Goal: Task Accomplishment & Management: Manage account settings

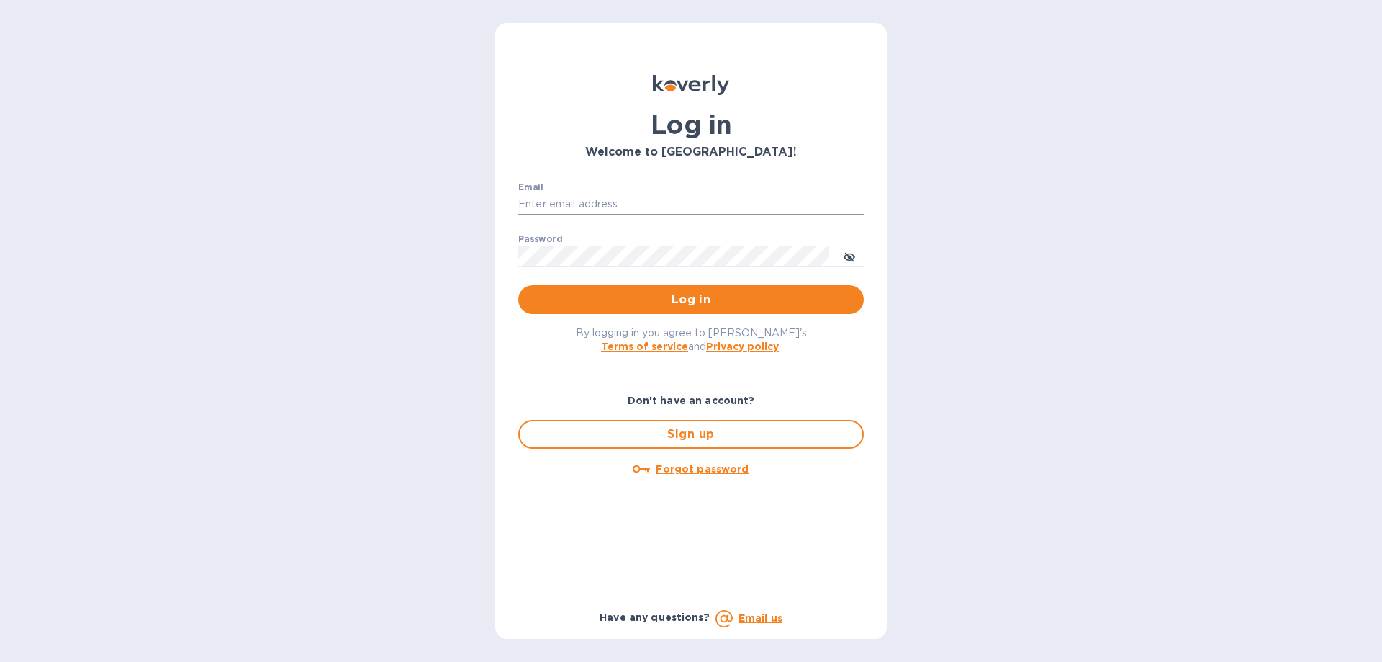
click at [626, 198] on input "Email" at bounding box center [691, 205] width 346 height 22
type input "ryan@rms-acoustics.com"
click at [518, 285] on button "Log in" at bounding box center [691, 299] width 346 height 29
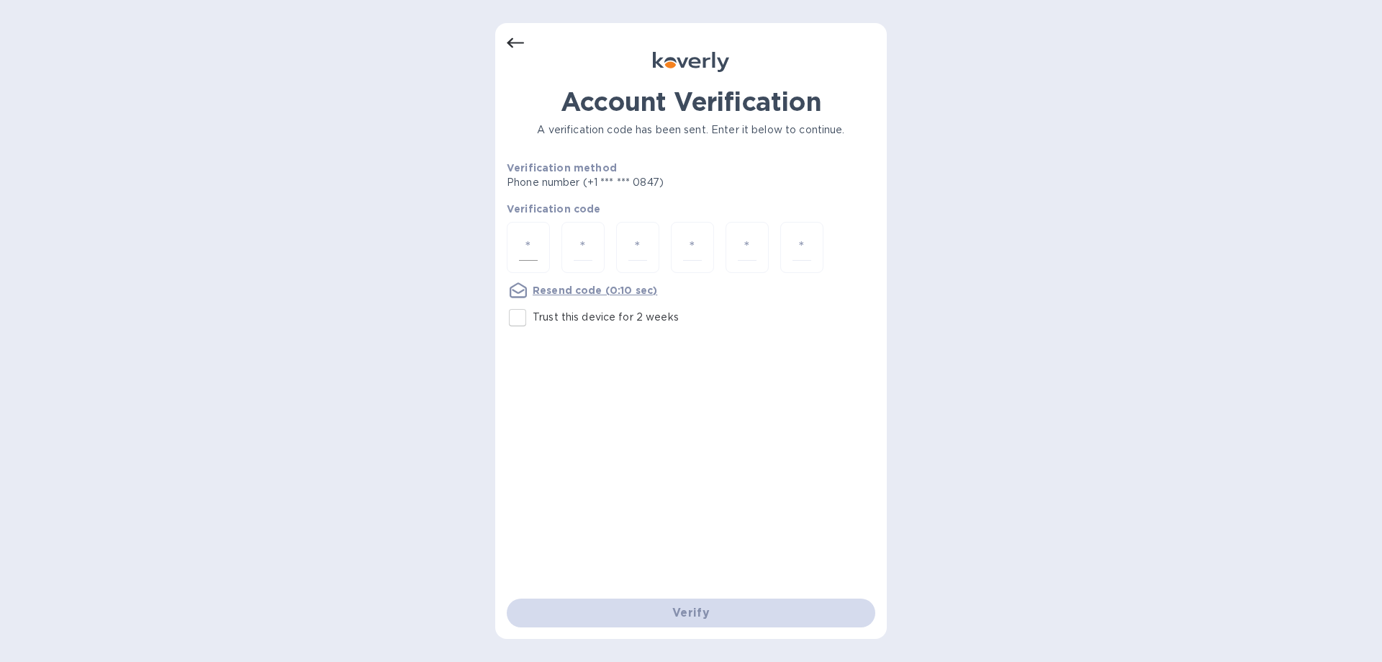
click at [524, 251] on input "number" at bounding box center [528, 247] width 19 height 27
type input "5"
type input "9"
type input "8"
type input "6"
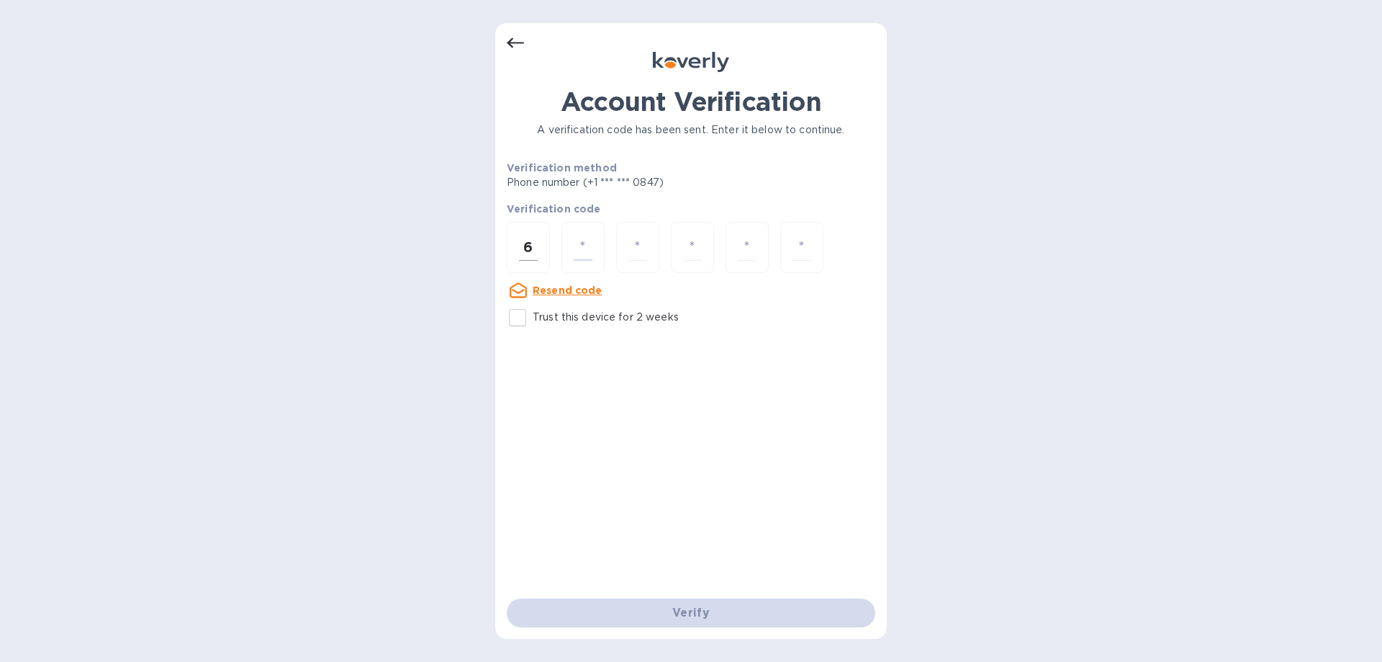
type input "9"
type input "5"
type input "7"
type input "2"
type input "7"
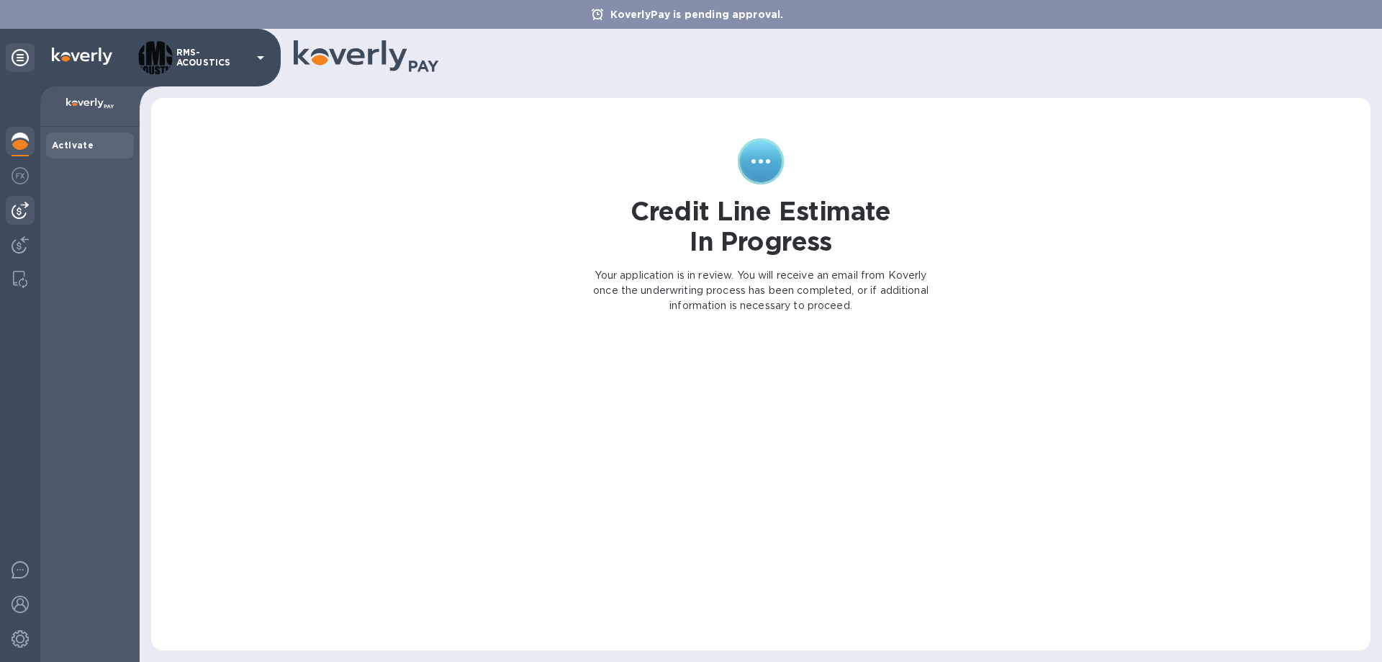
click at [22, 214] on img at bounding box center [20, 210] width 17 height 17
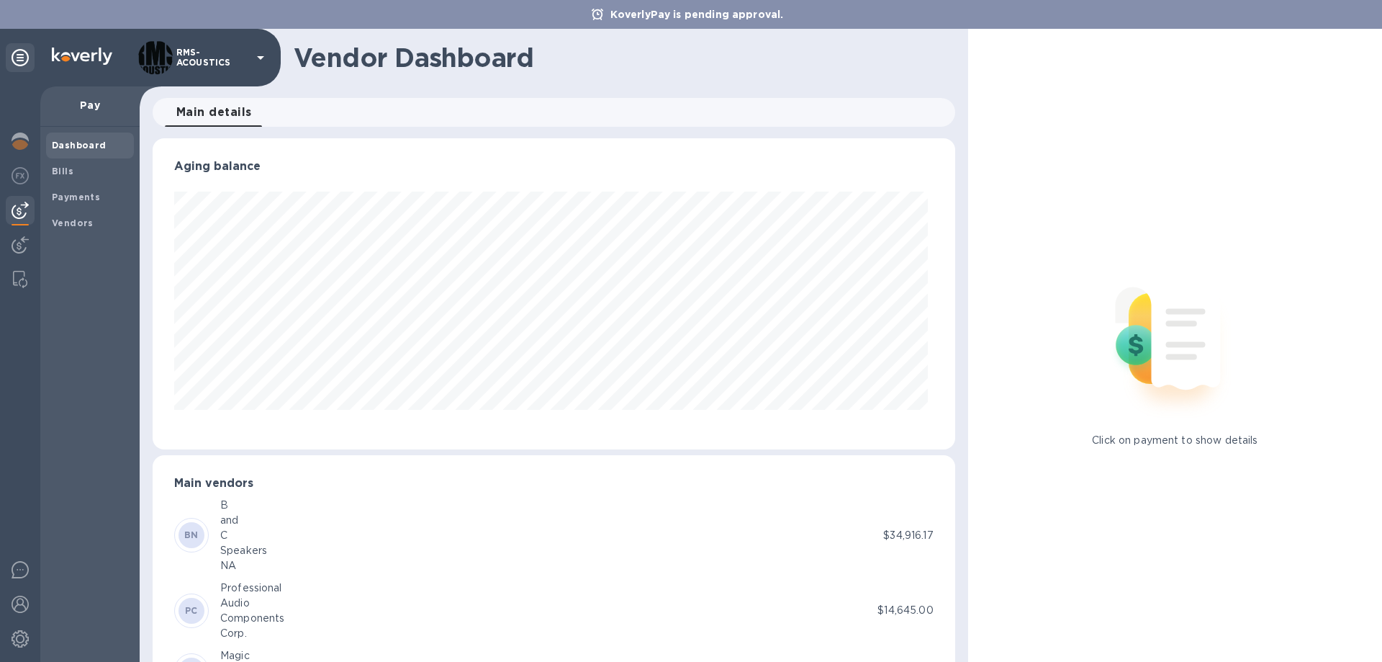
scroll to position [311, 796]
click at [67, 169] on b "Bills" at bounding box center [63, 171] width 22 height 11
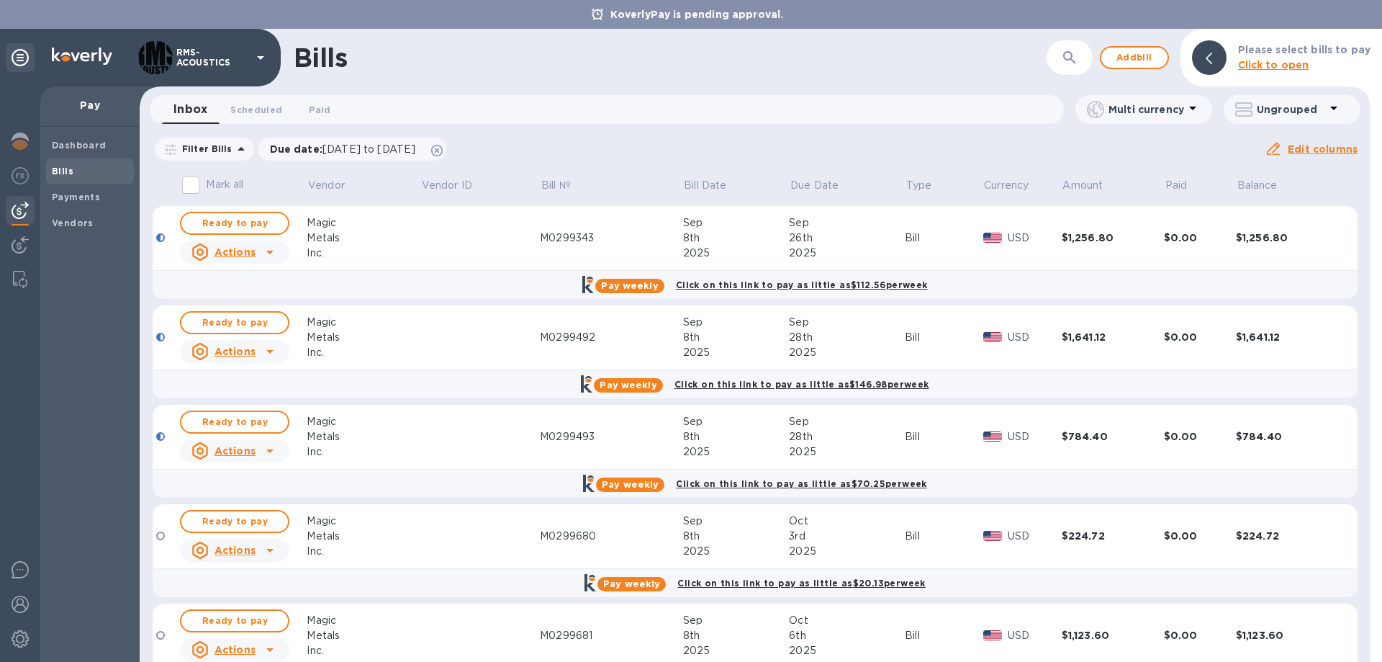
click at [1250, 111] on rect at bounding box center [1244, 113] width 16 height 5
click at [1275, 145] on li "Group bills by vendors" at bounding box center [1296, 147] width 155 height 46
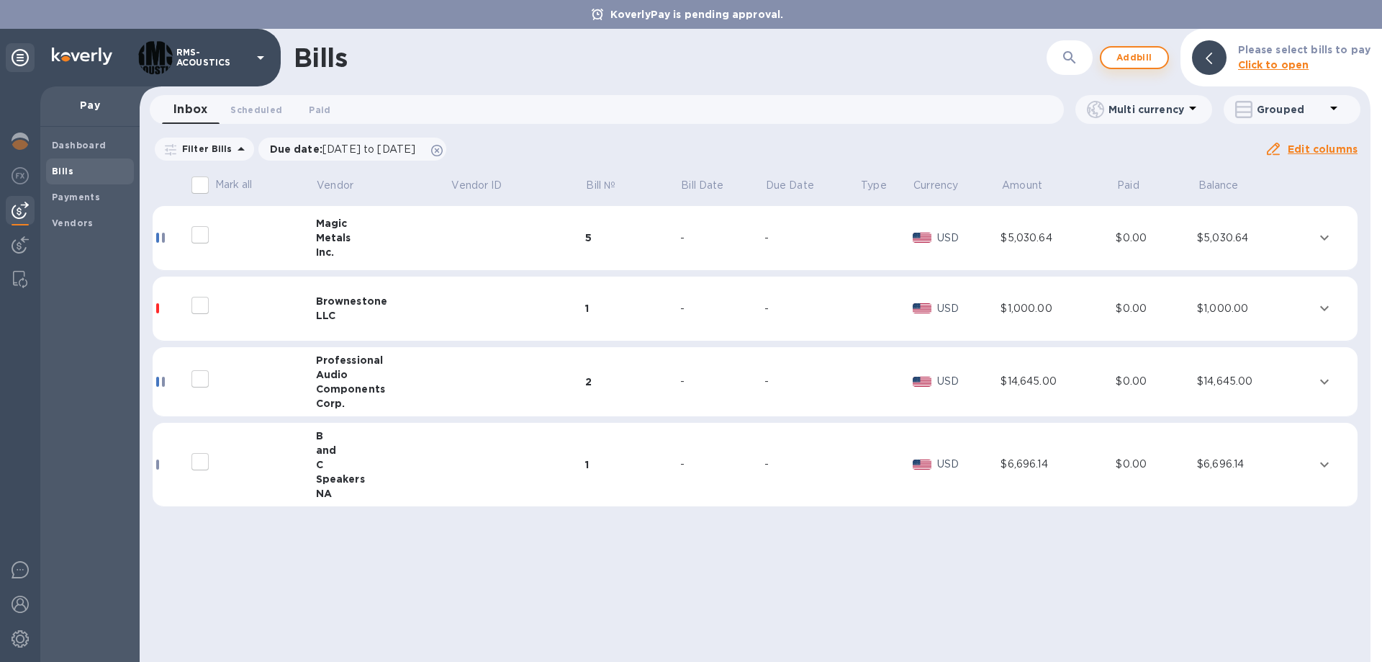
click at [1146, 55] on span "Add bill" at bounding box center [1134, 57] width 43 height 17
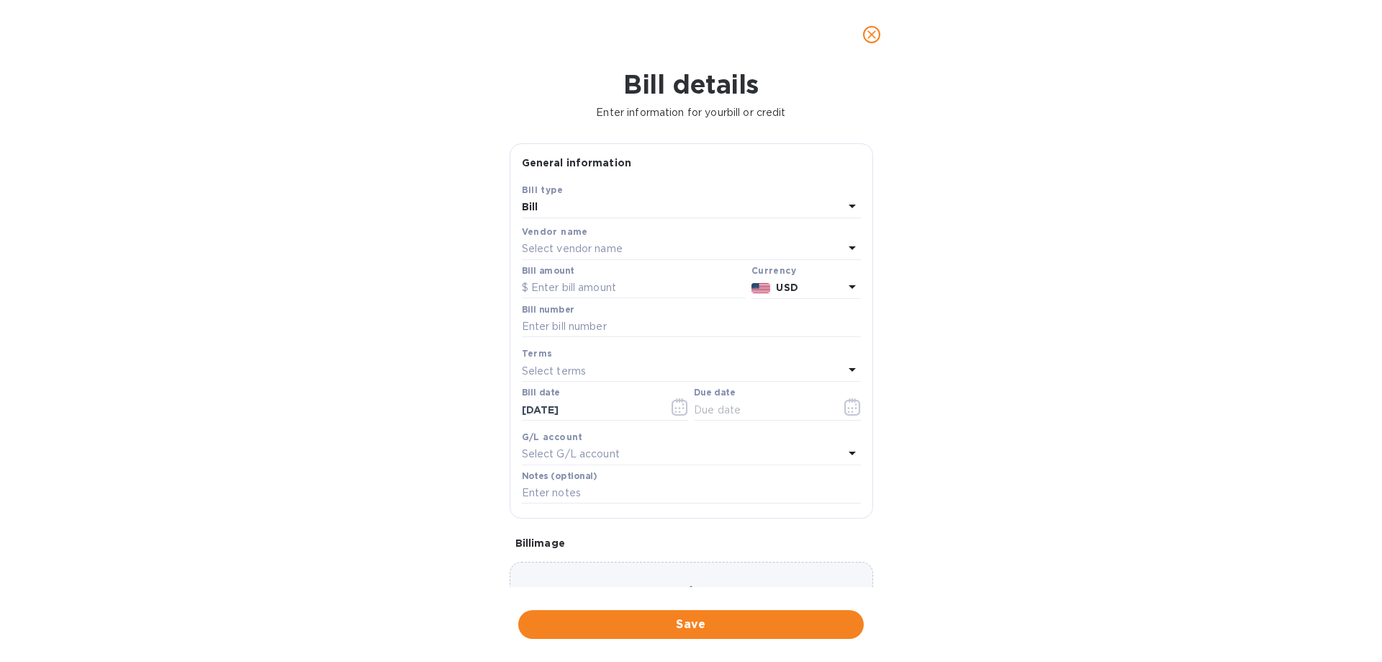
click at [562, 248] on p "Select vendor name" at bounding box center [572, 248] width 101 height 15
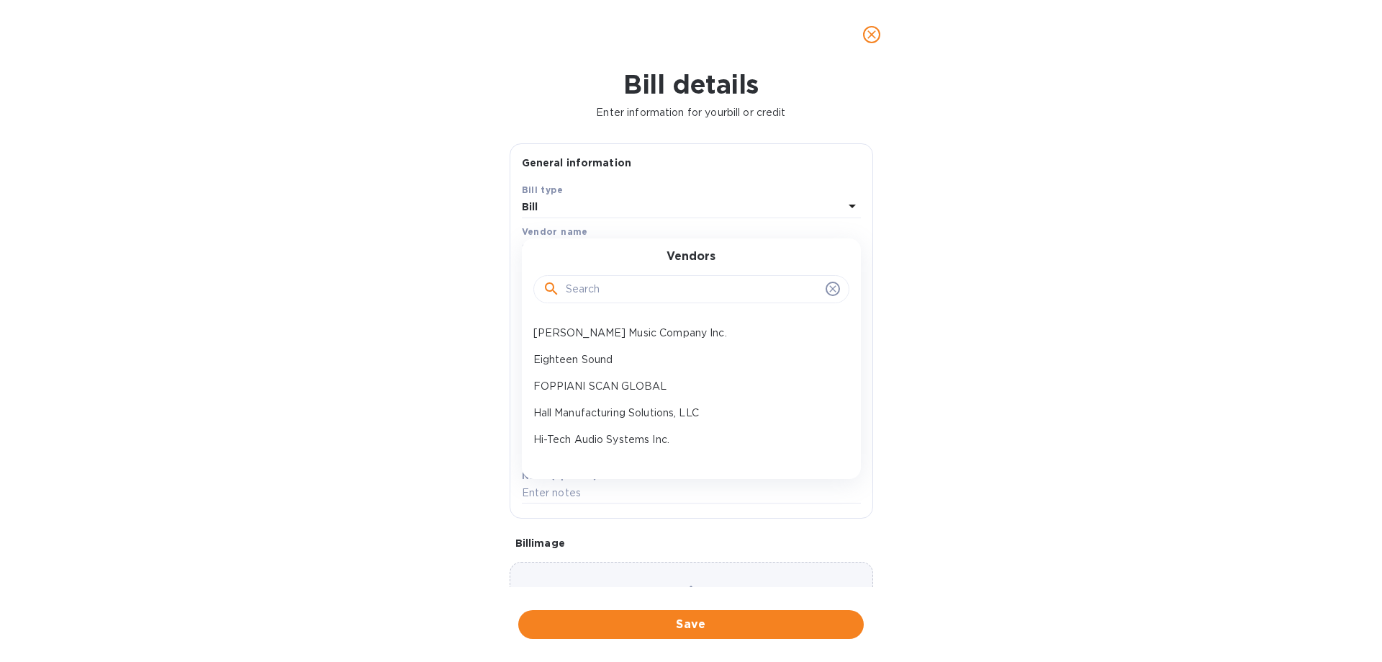
scroll to position [192, 0]
click at [598, 353] on p "Eighteen Sound" at bounding box center [686, 351] width 305 height 15
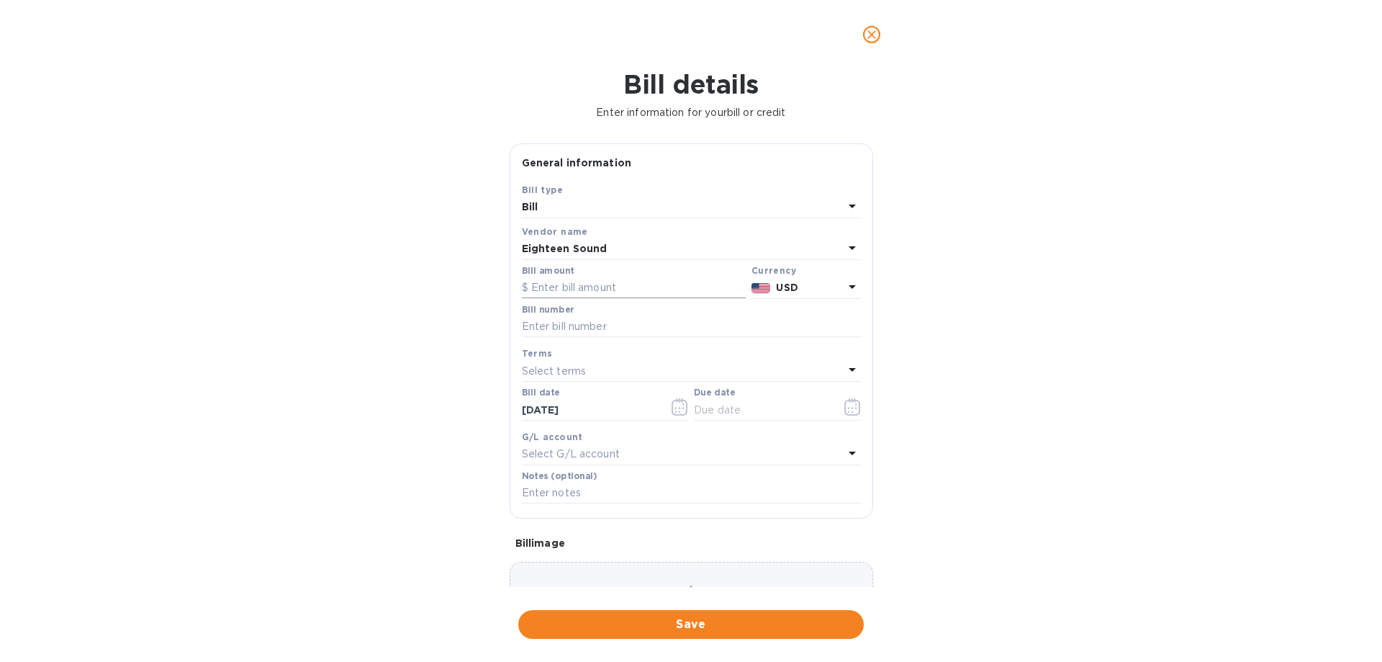
click at [562, 283] on input "text" at bounding box center [634, 288] width 224 height 22
type input "6,392.48"
click at [555, 321] on input "text" at bounding box center [691, 327] width 339 height 22
type input "FTVET25S0316"
click at [816, 405] on input "text" at bounding box center [762, 410] width 136 height 22
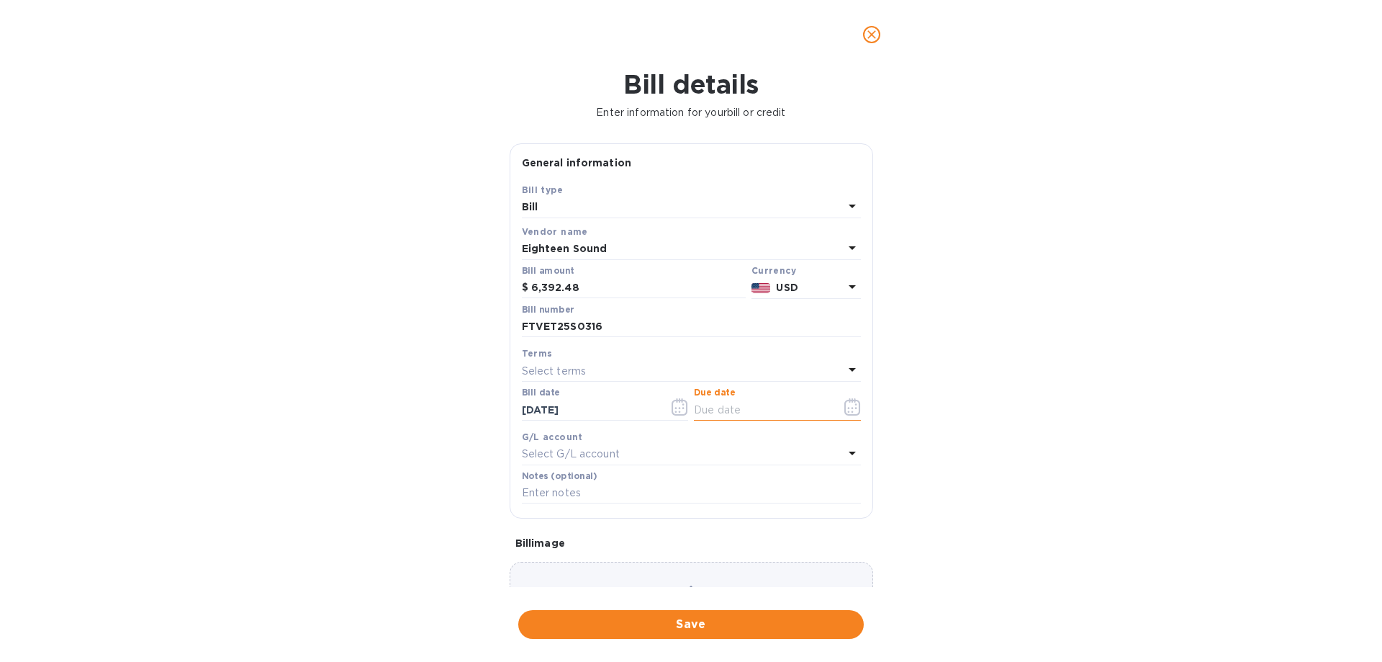
click at [848, 405] on icon "button" at bounding box center [853, 406] width 17 height 17
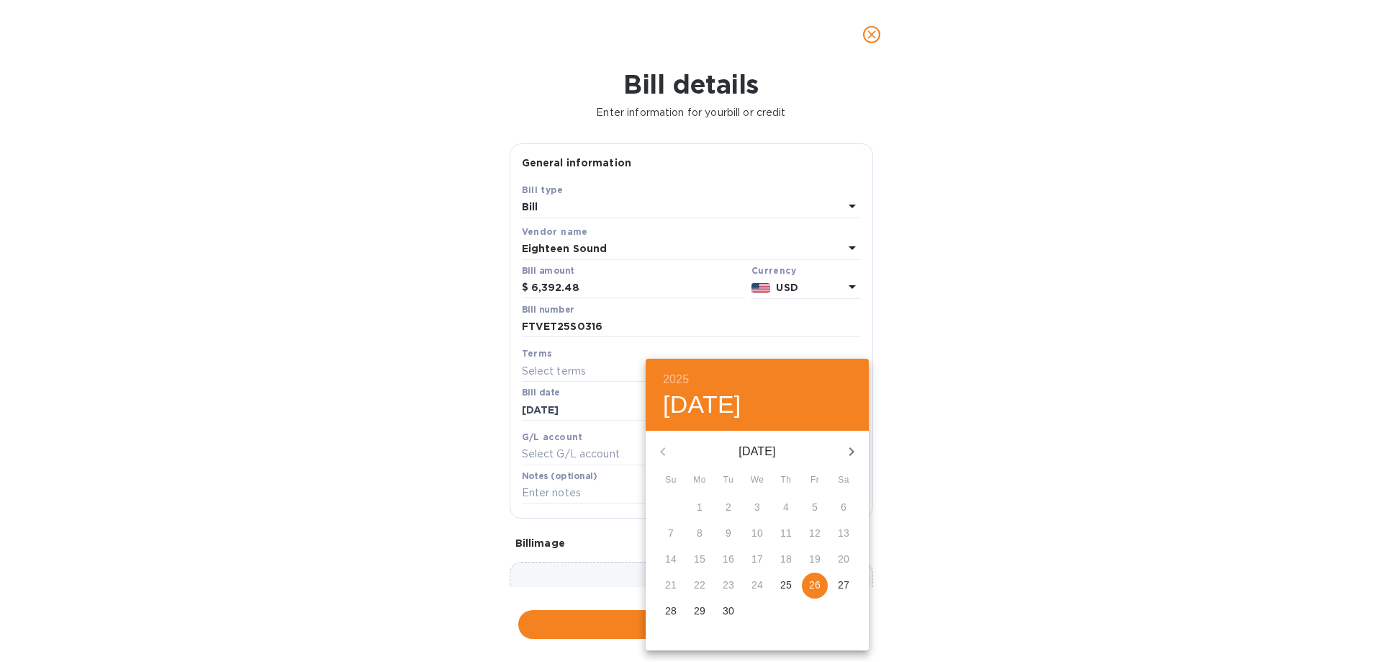
click at [819, 581] on p "26" at bounding box center [815, 584] width 12 height 14
type input "[DATE]"
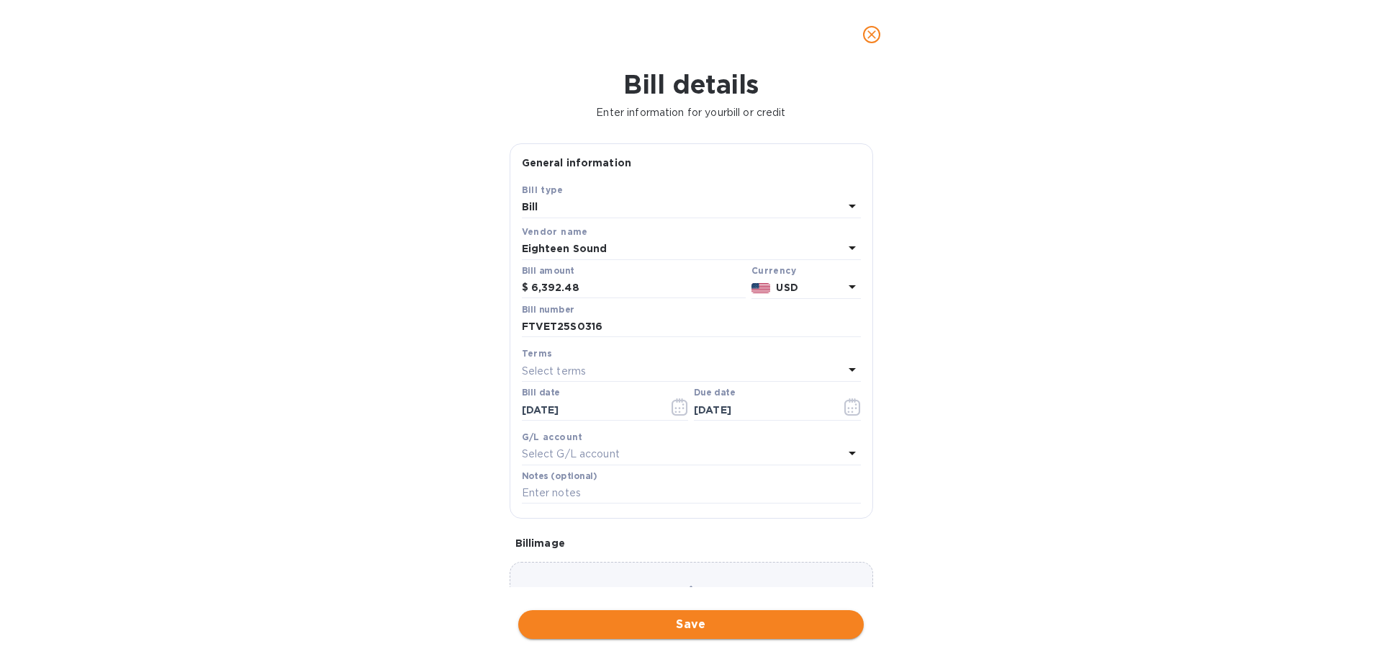
click at [694, 626] on span "Save" at bounding box center [691, 624] width 323 height 17
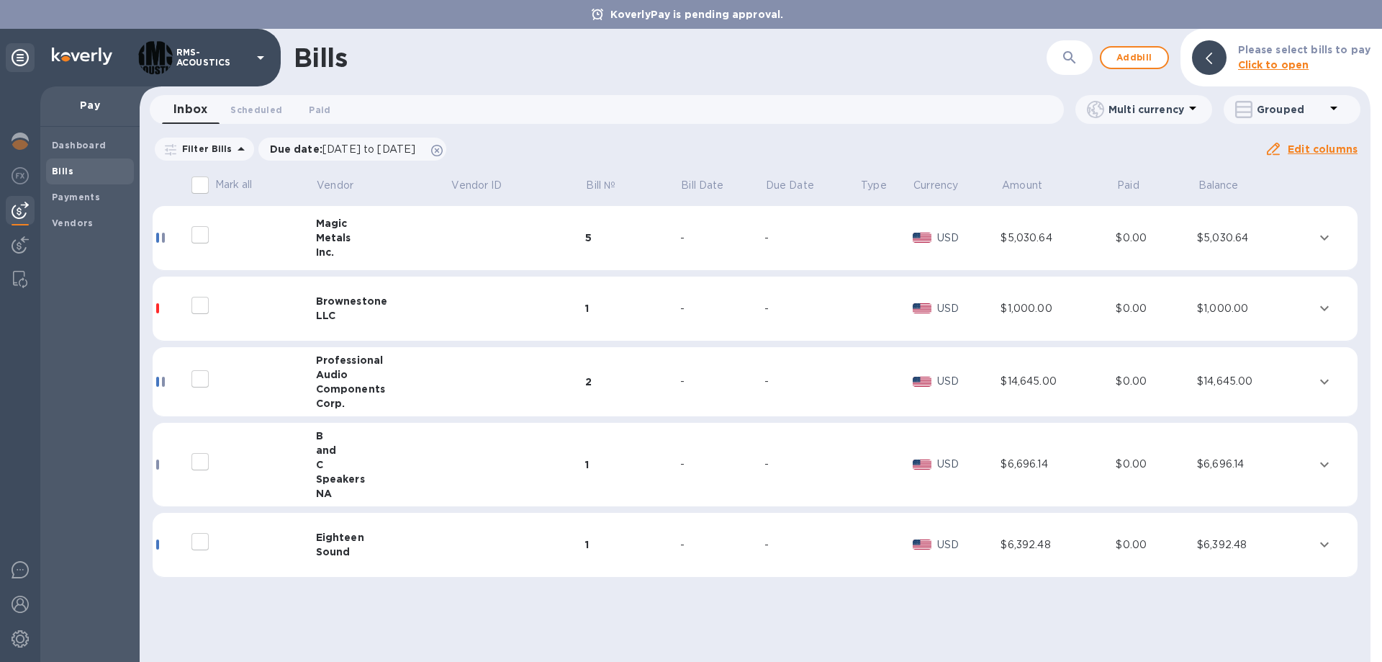
click at [200, 541] on input "decorative checkbox" at bounding box center [200, 541] width 30 height 30
checkbox input "false"
click at [332, 548] on div "Sound" at bounding box center [383, 551] width 135 height 14
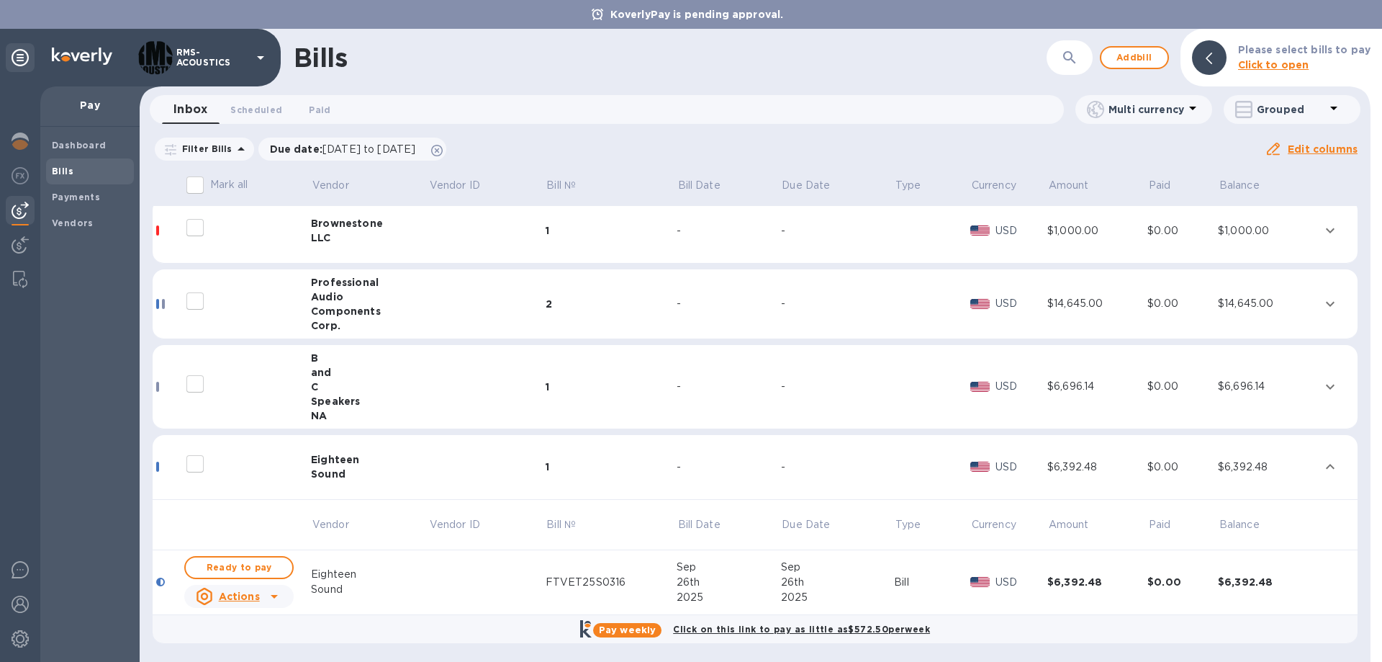
scroll to position [78, 0]
click at [263, 562] on span "Ready to pay" at bounding box center [239, 566] width 84 height 17
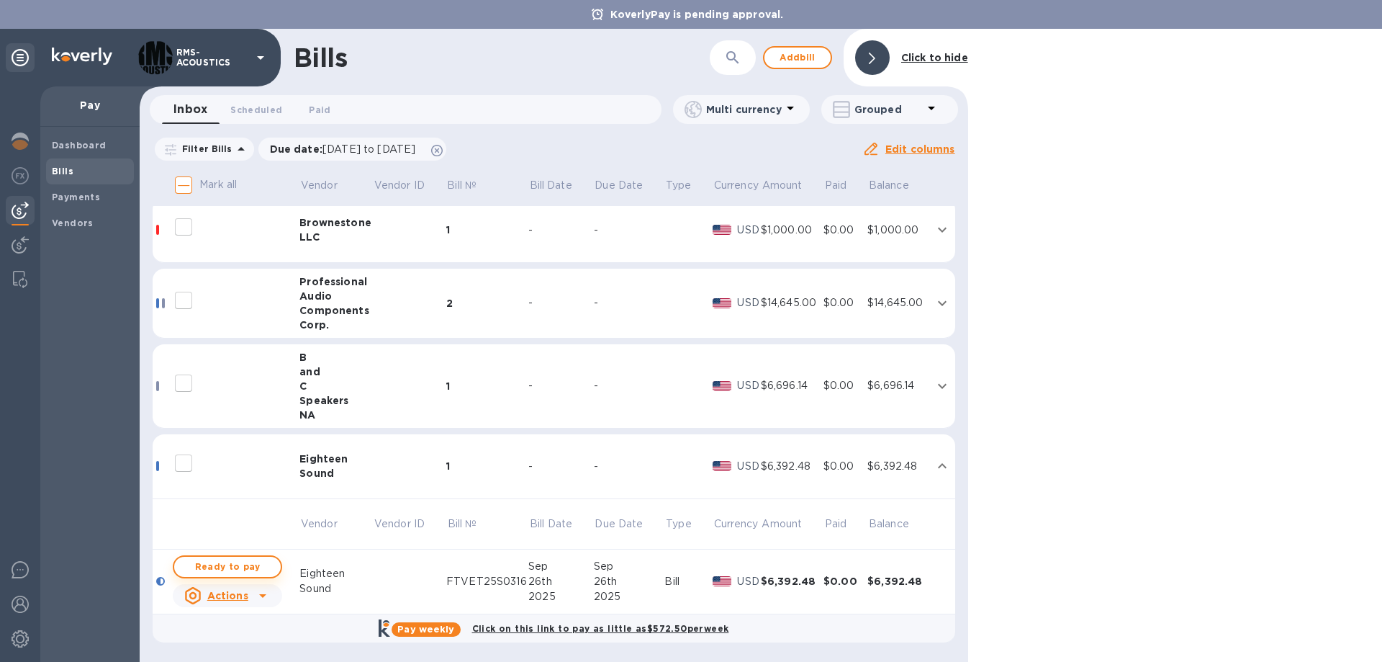
checkbox input "true"
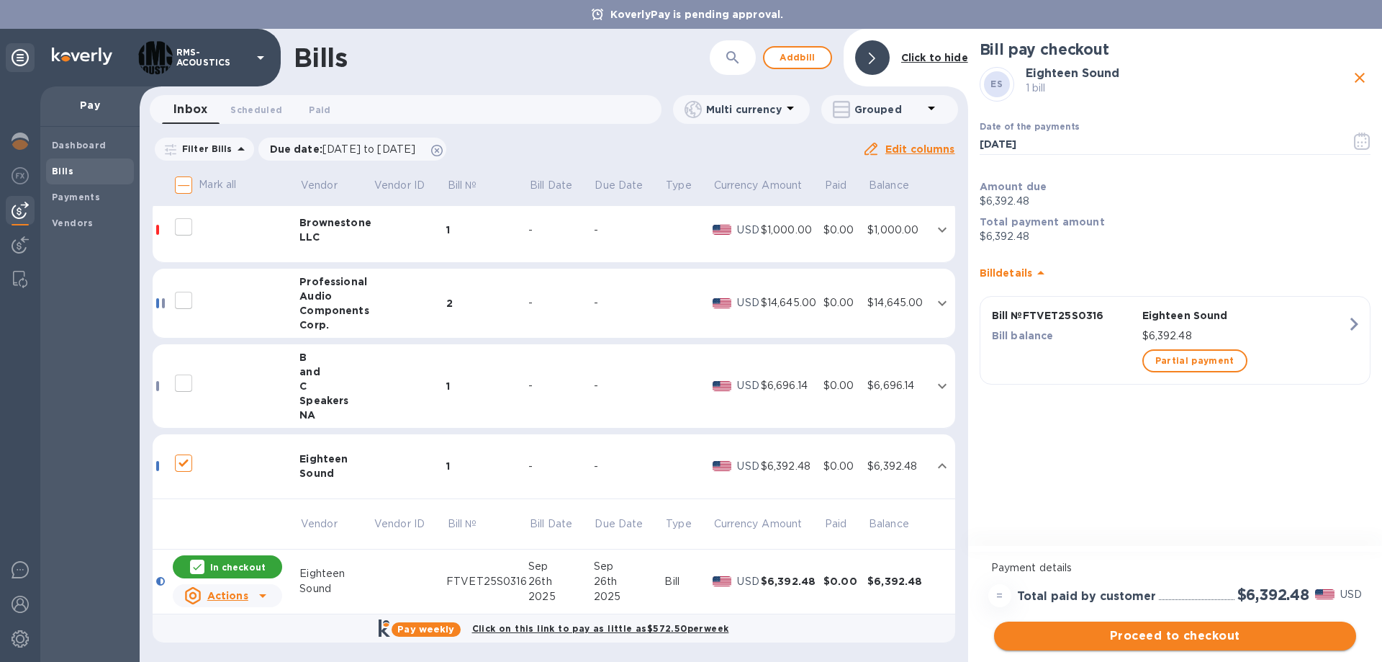
click at [1205, 641] on span "Proceed to checkout" at bounding box center [1175, 635] width 339 height 17
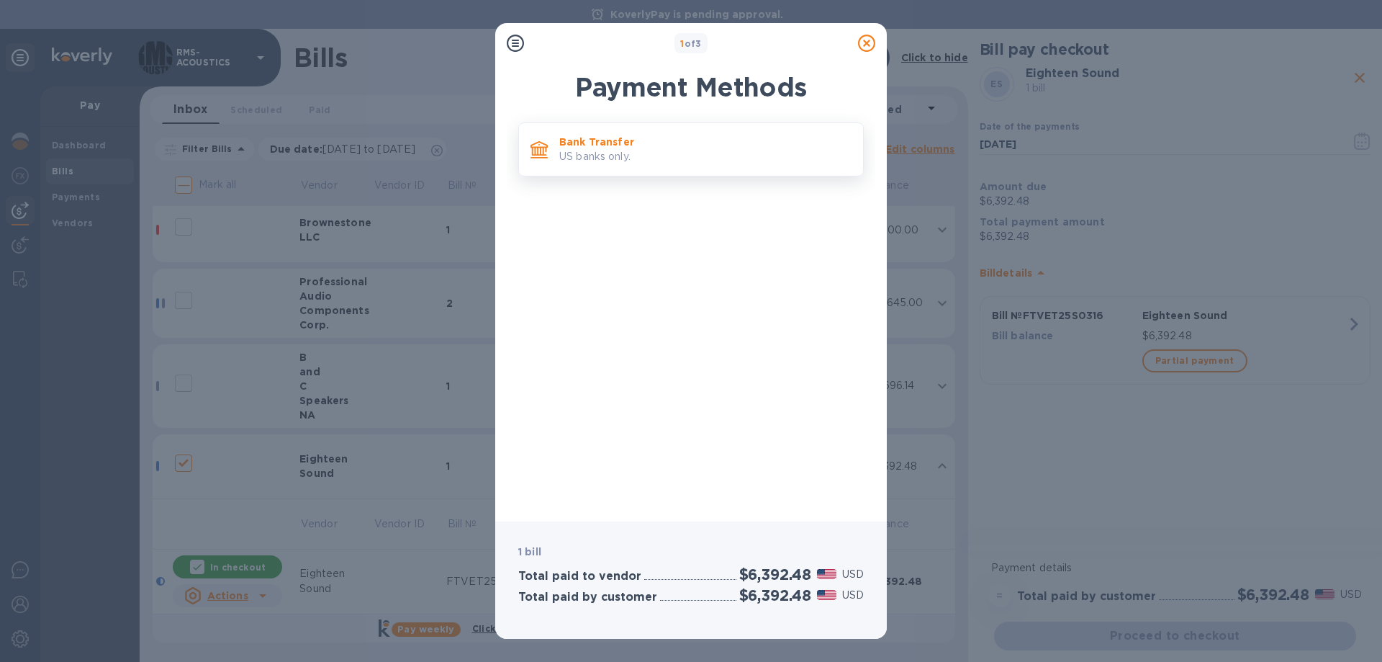
click at [586, 122] on div "Bank Transfer US banks only." at bounding box center [691, 149] width 346 height 54
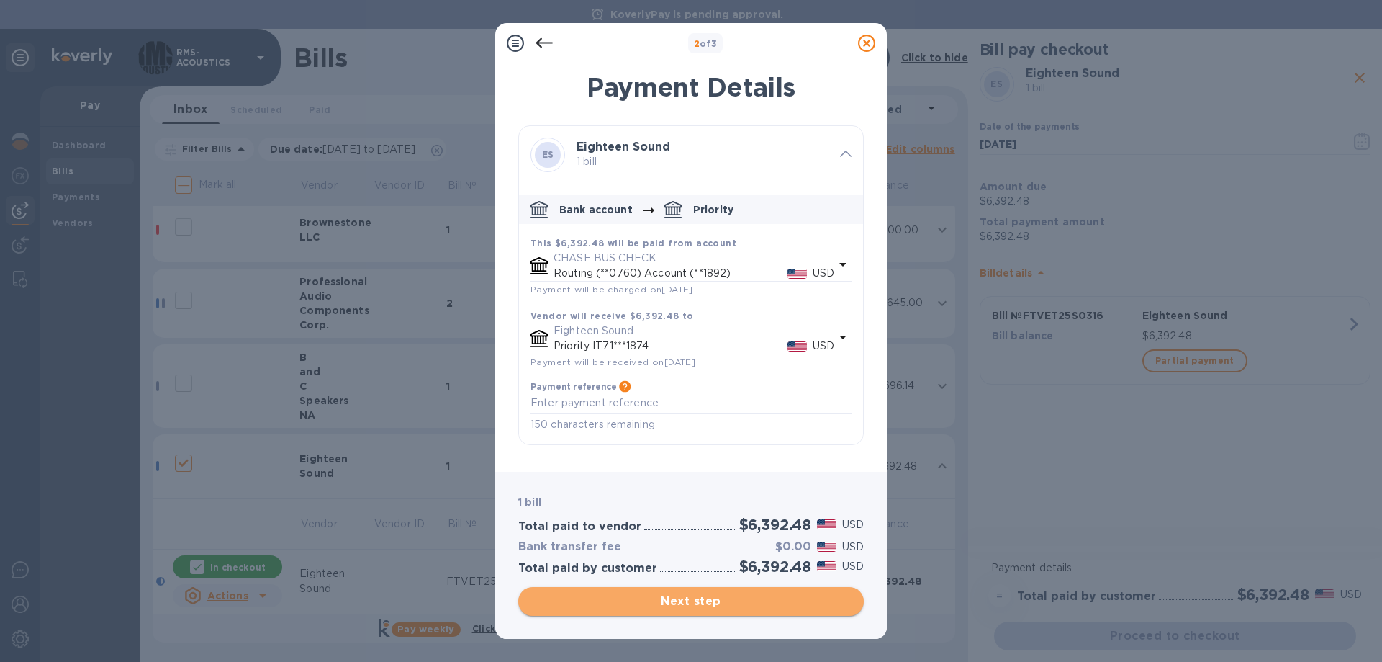
click at [719, 605] on span "Next step" at bounding box center [691, 601] width 323 height 17
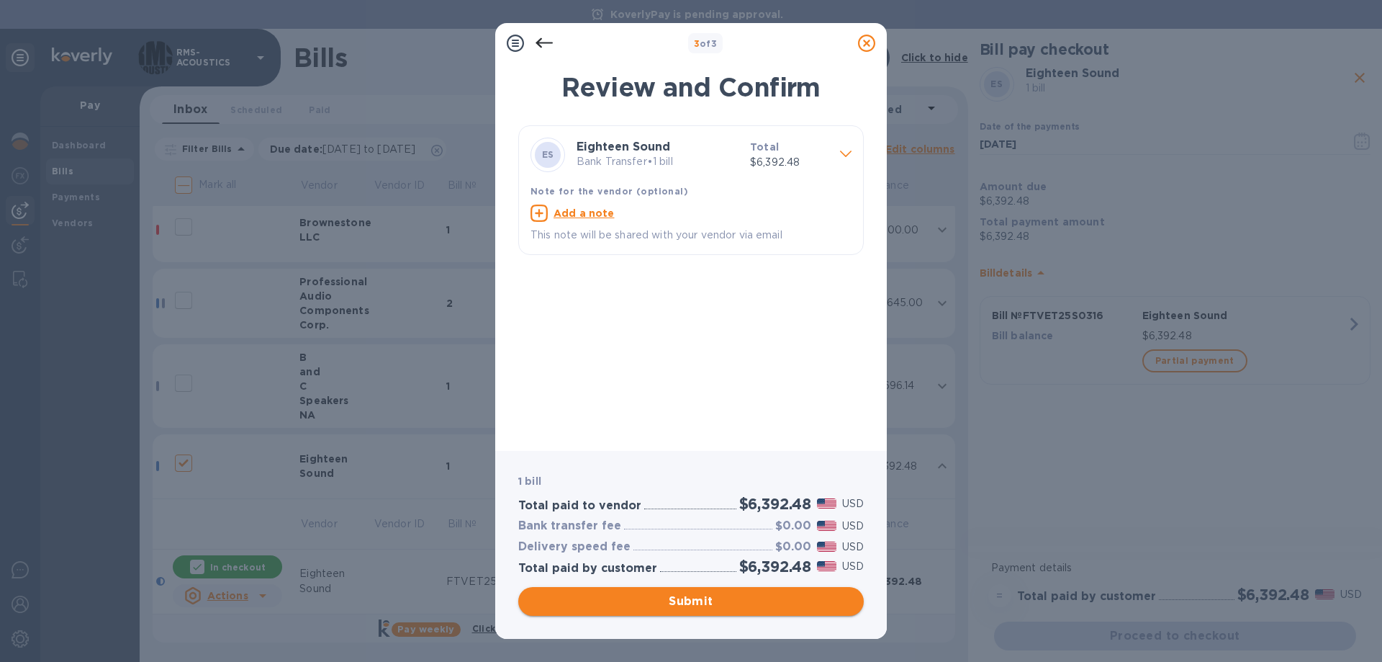
click at [735, 598] on span "Submit" at bounding box center [691, 601] width 323 height 17
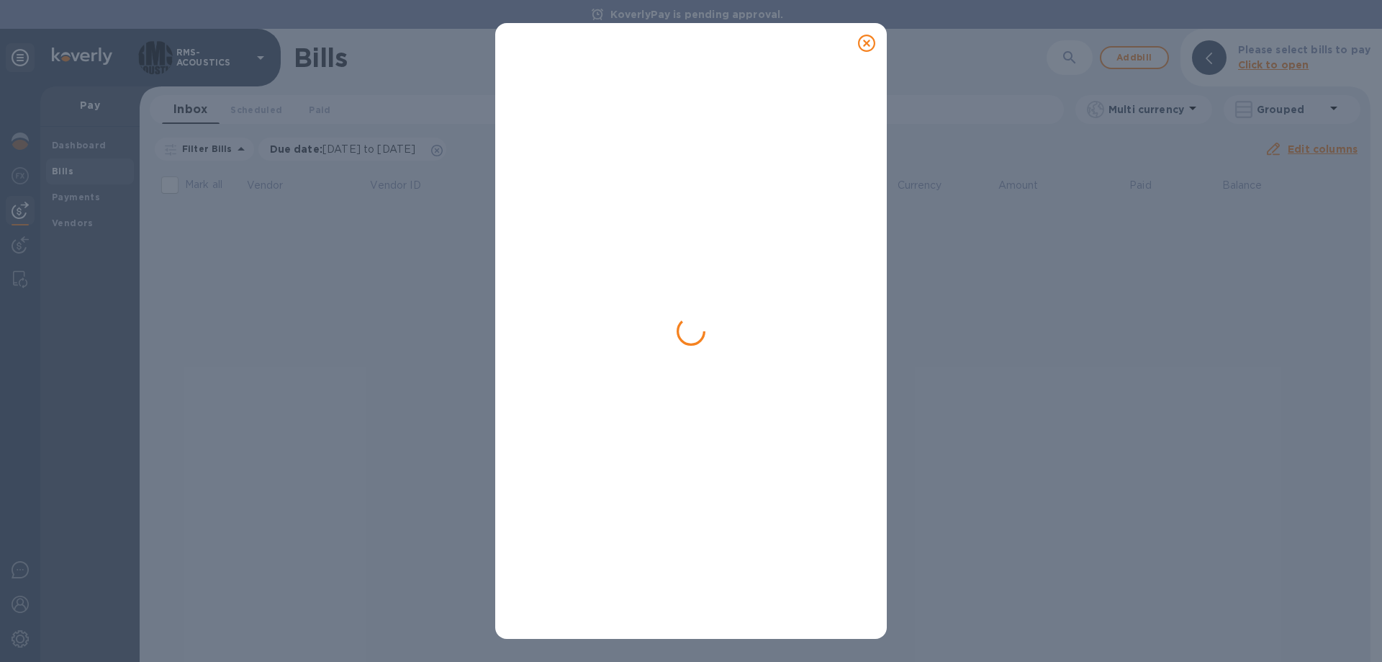
scroll to position [0, 0]
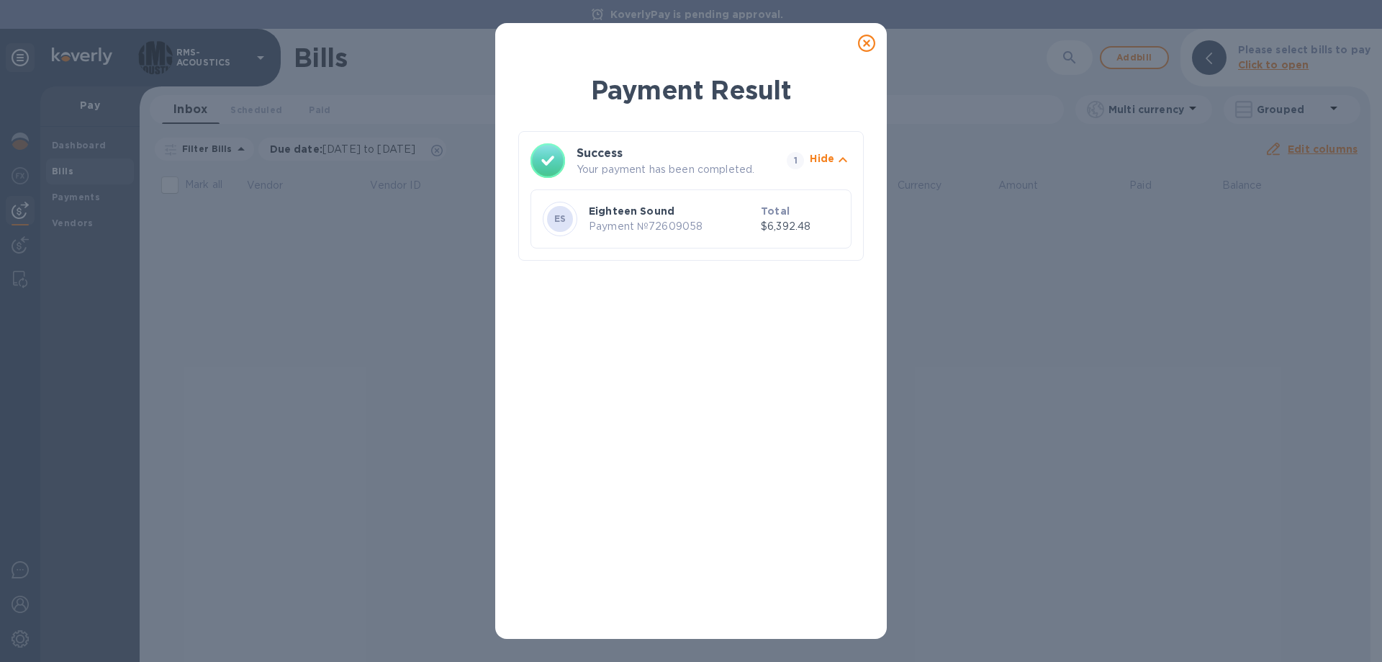
click at [868, 47] on icon at bounding box center [866, 43] width 17 height 17
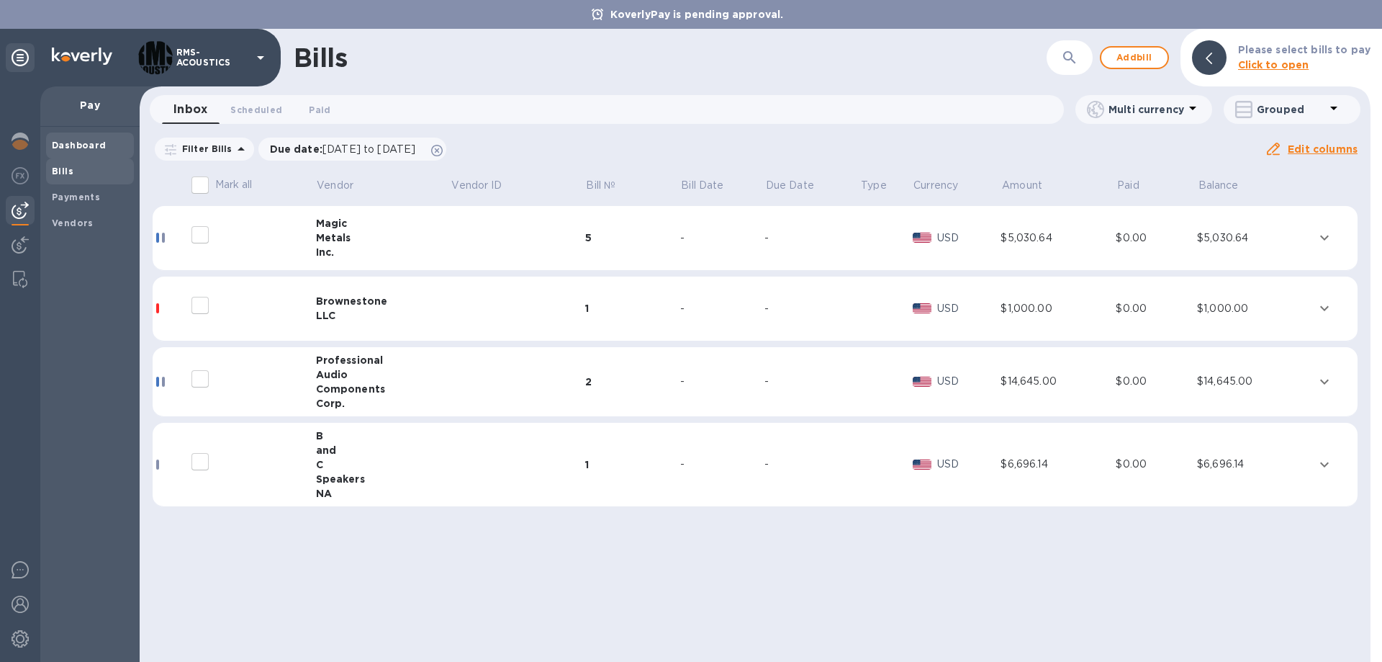
drag, startPoint x: 87, startPoint y: 145, endPoint x: 115, endPoint y: 146, distance: 28.1
click at [89, 145] on b "Dashboard" at bounding box center [79, 145] width 55 height 11
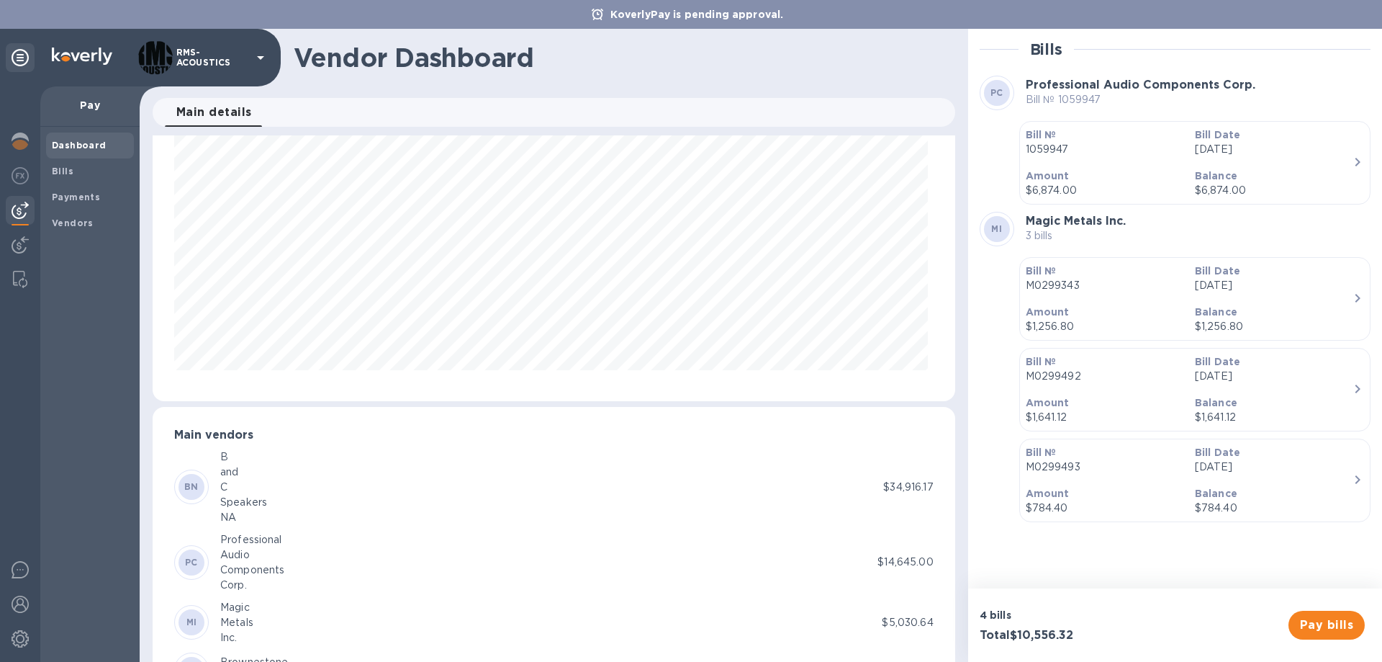
scroll to position [117, 0]
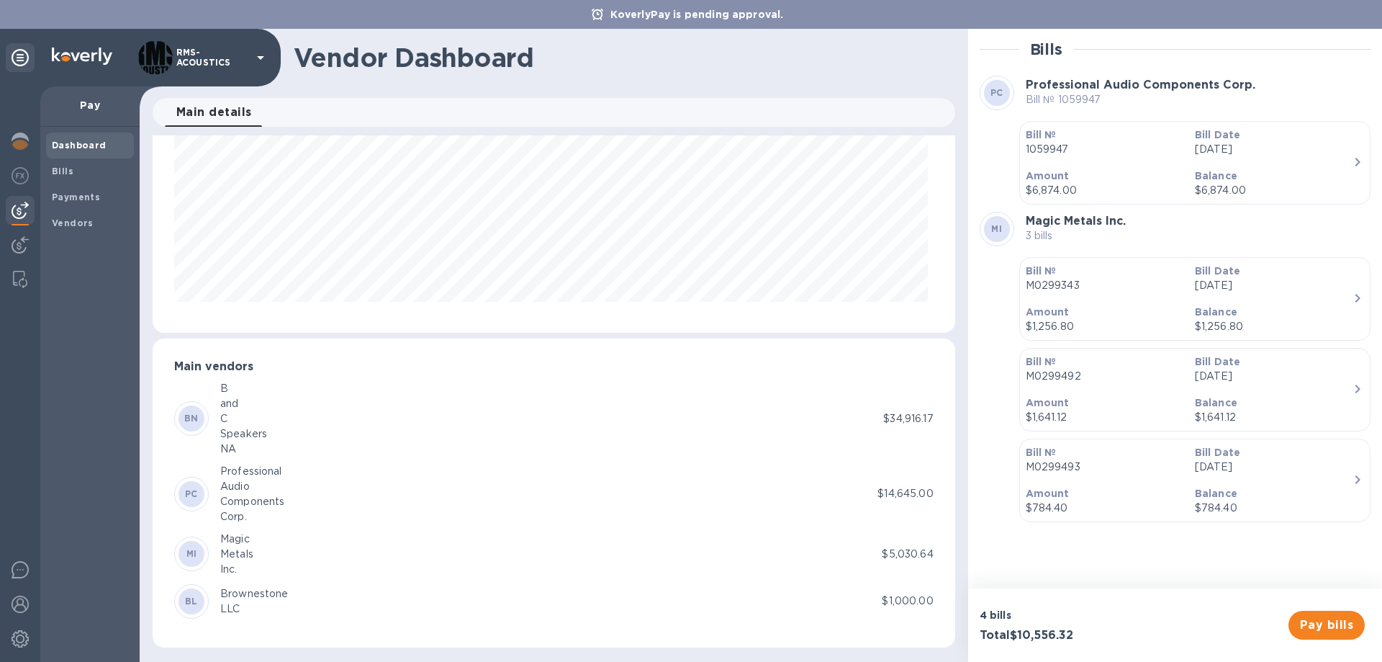
click at [241, 599] on div "Brownestone" at bounding box center [254, 593] width 68 height 15
click at [247, 540] on div "Magic" at bounding box center [236, 538] width 33 height 15
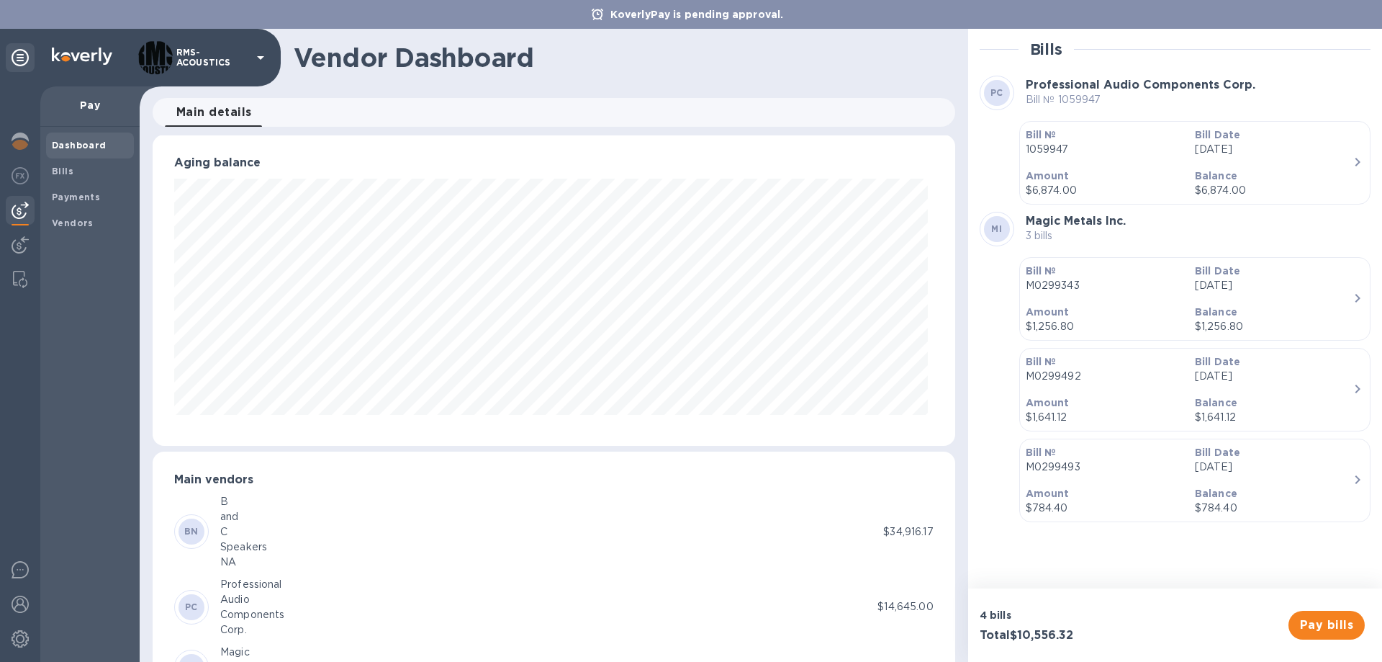
scroll to position [0, 0]
click at [55, 175] on b "Bills" at bounding box center [63, 171] width 22 height 11
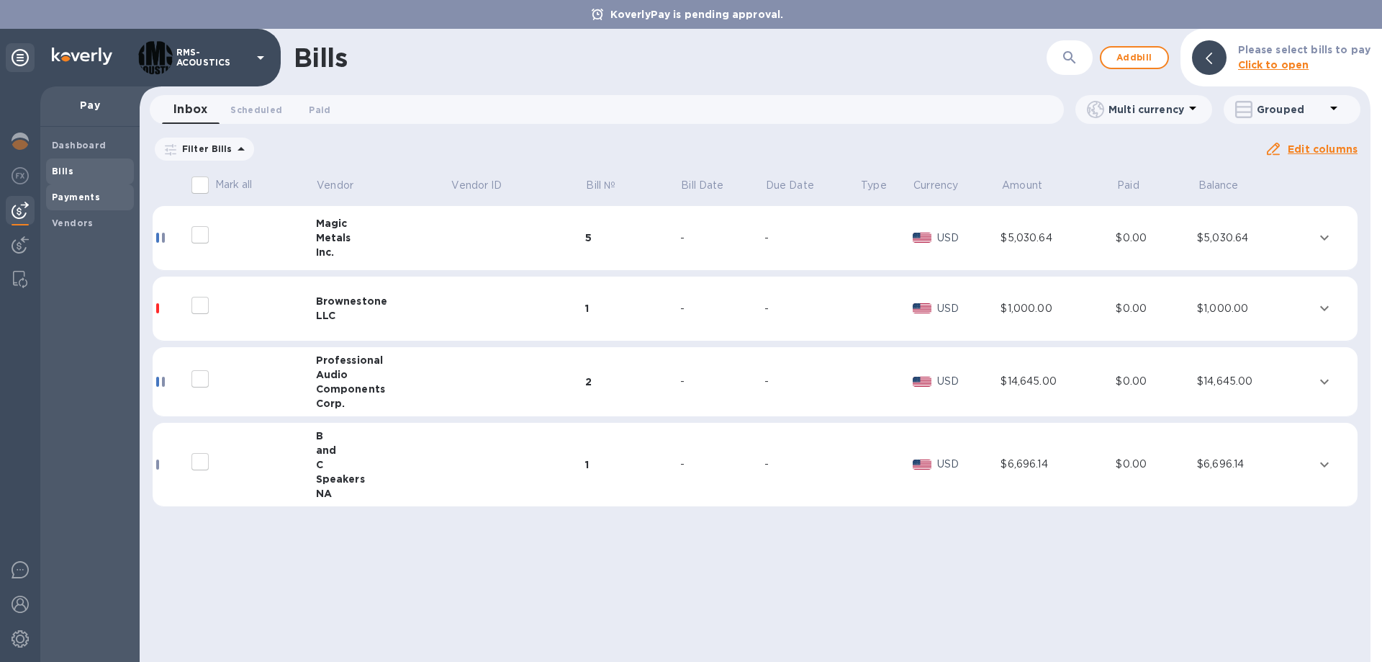
click at [77, 195] on b "Payments" at bounding box center [76, 197] width 48 height 11
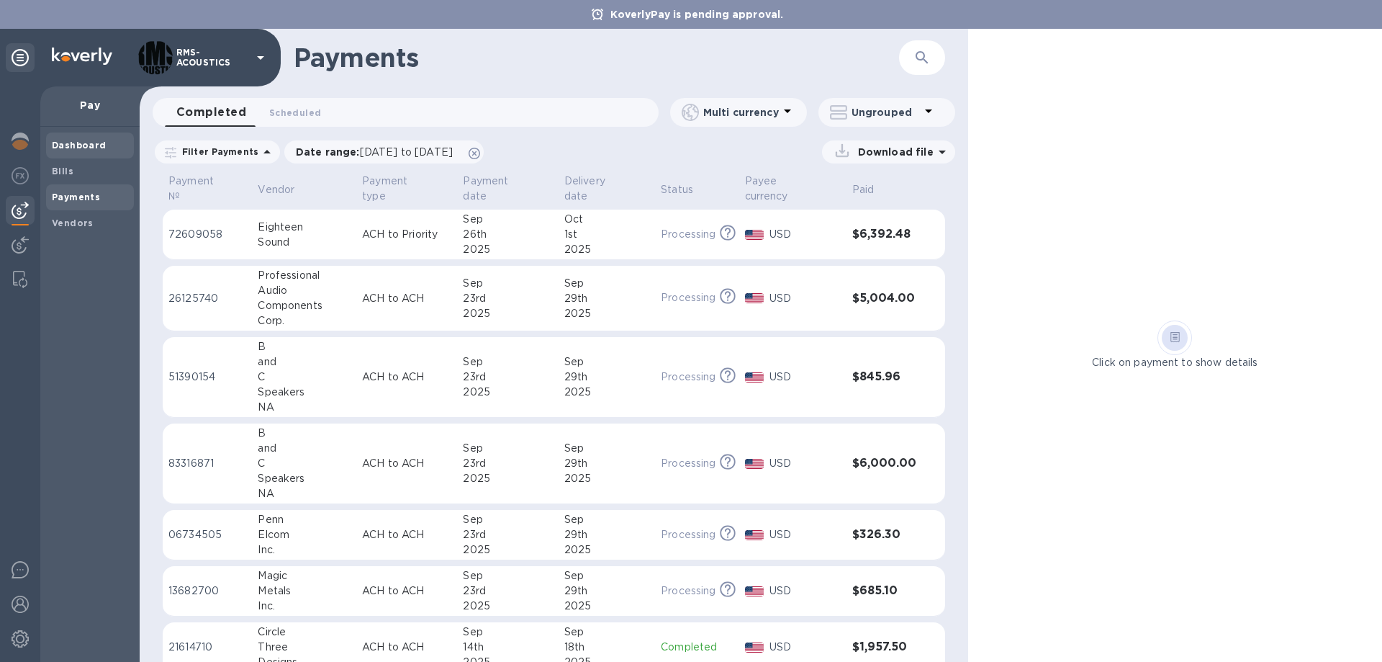
drag, startPoint x: 63, startPoint y: 140, endPoint x: 71, endPoint y: 145, distance: 9.4
click at [63, 140] on b "Dashboard" at bounding box center [79, 145] width 55 height 11
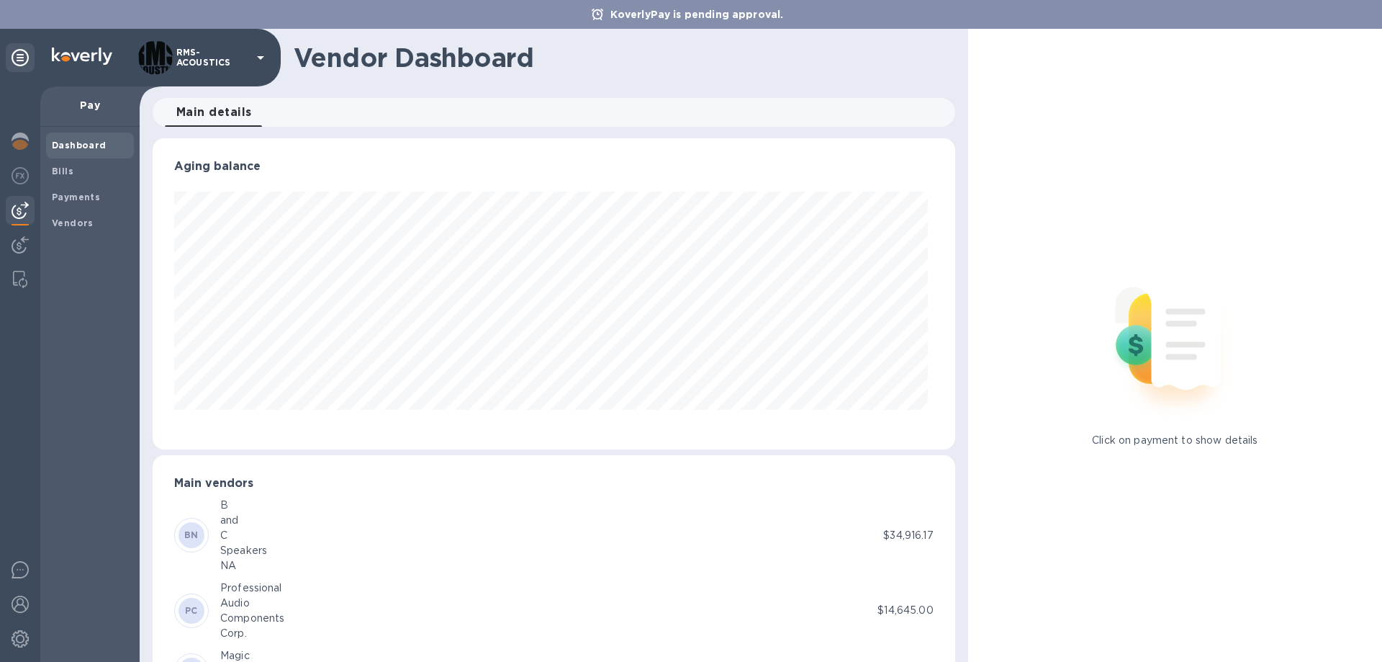
scroll to position [311, 796]
click at [71, 174] on b "Bills" at bounding box center [63, 171] width 22 height 11
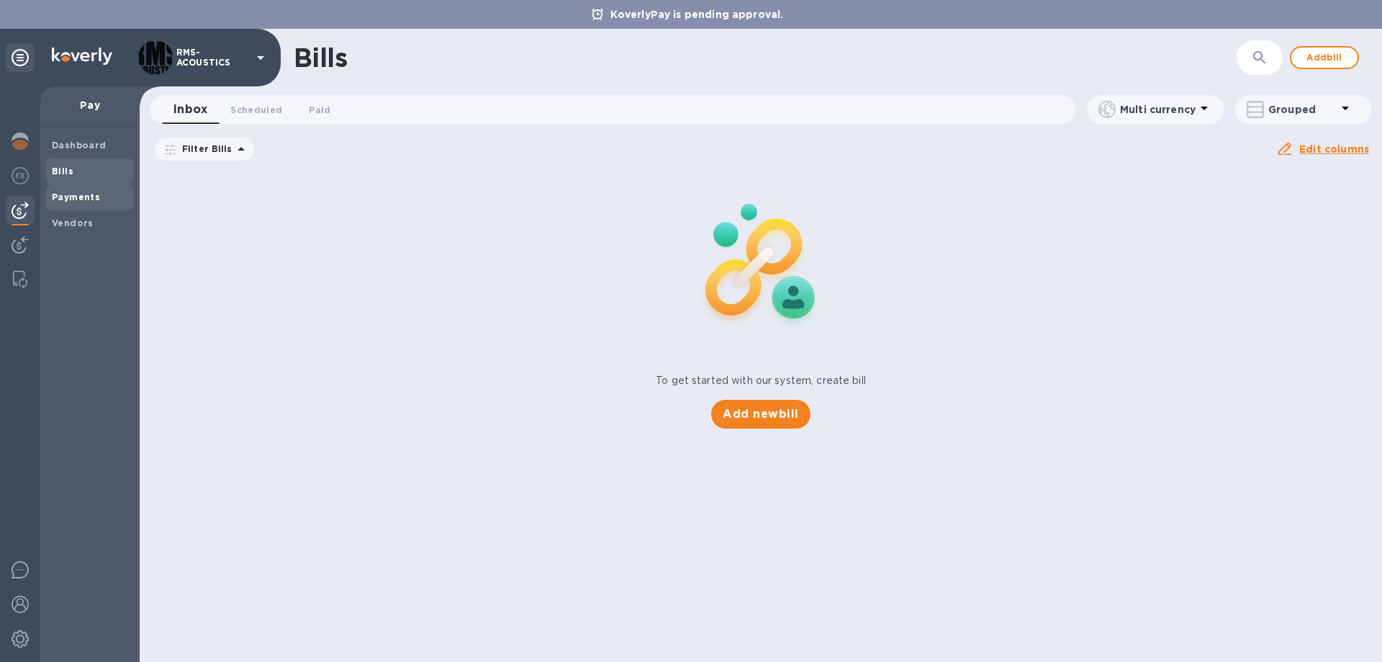
click at [90, 193] on b "Payments" at bounding box center [76, 197] width 48 height 11
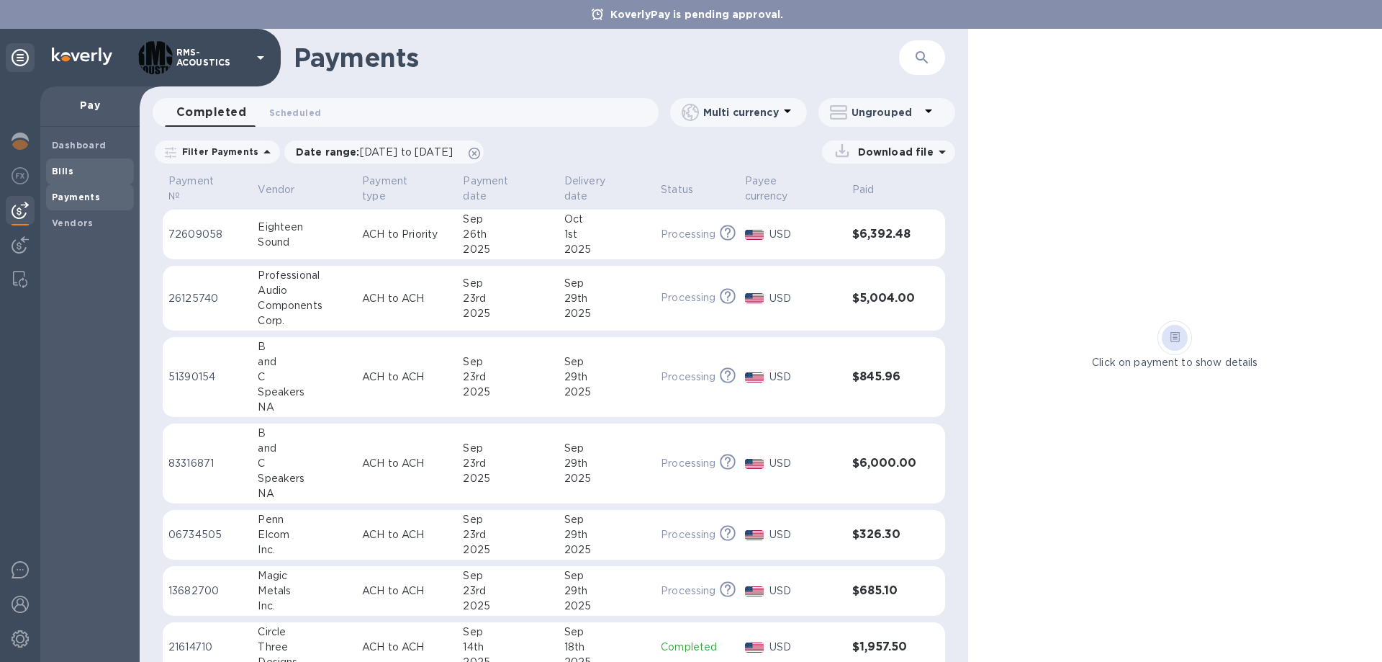
click at [69, 168] on b "Bills" at bounding box center [63, 171] width 22 height 11
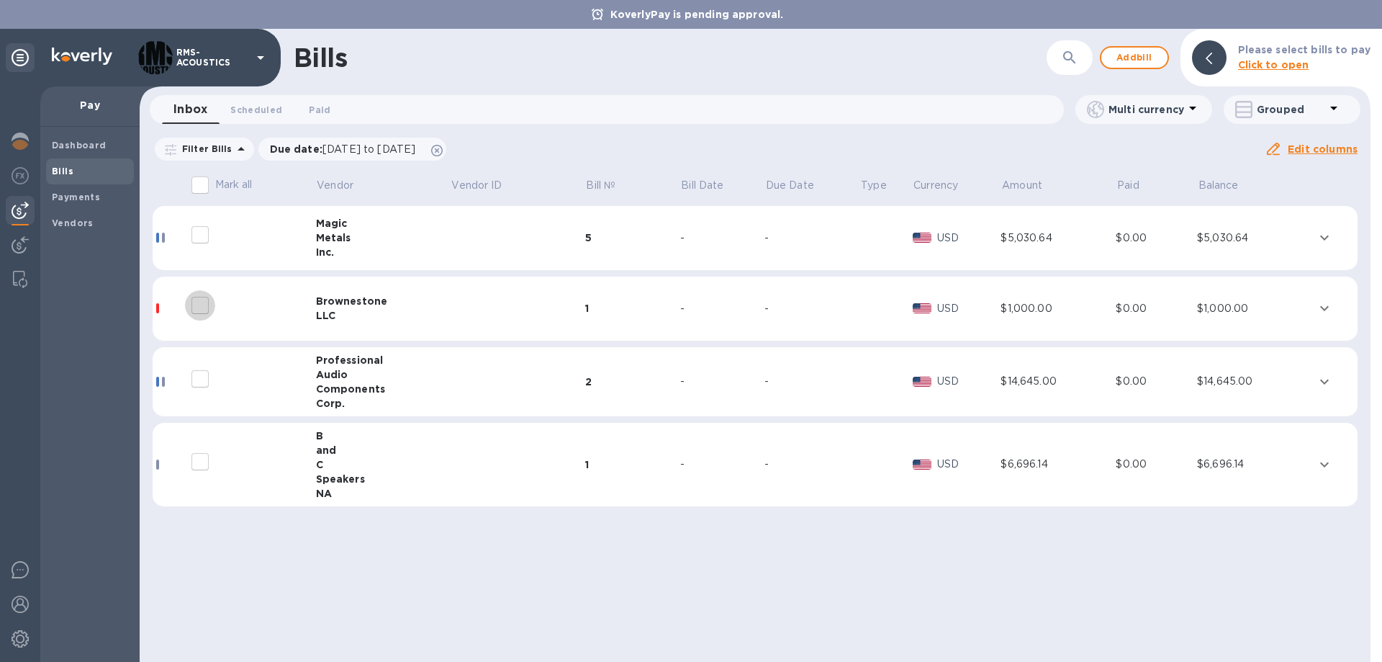
click at [201, 302] on input "decorative checkbox" at bounding box center [200, 305] width 30 height 30
click at [376, 307] on div "Brownestone" at bounding box center [383, 301] width 135 height 14
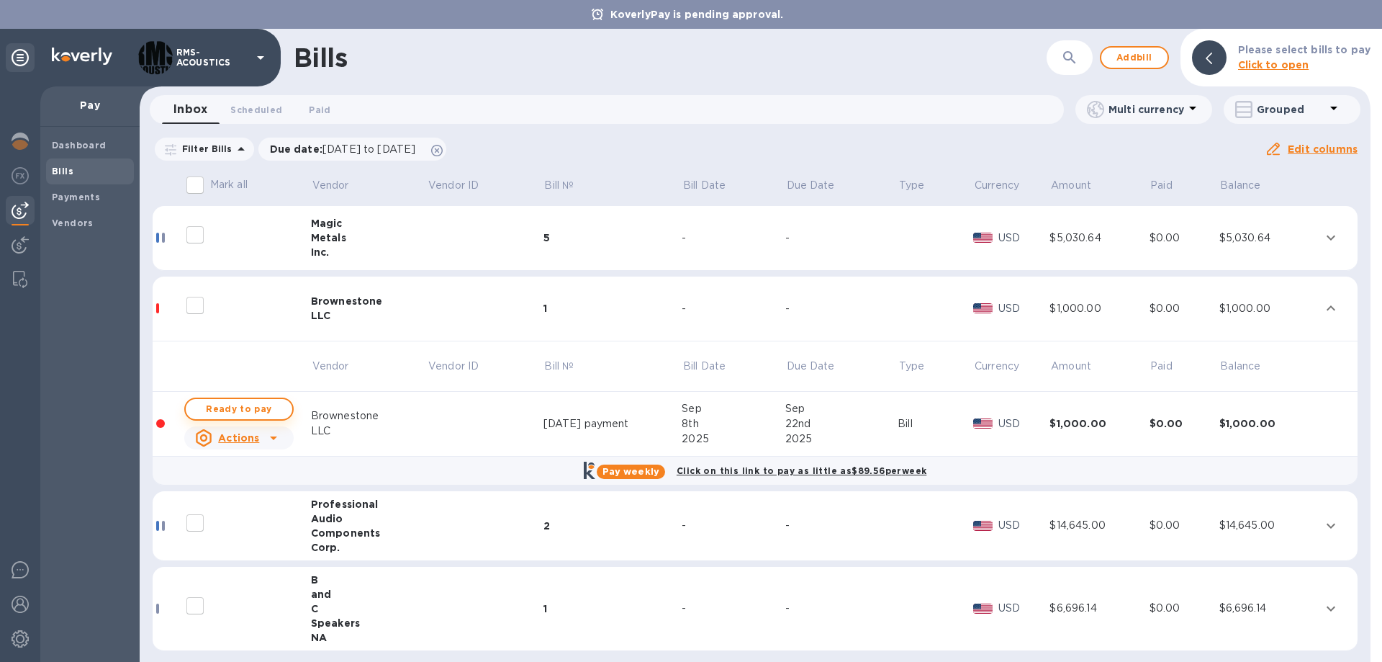
click at [260, 408] on span "Ready to pay" at bounding box center [239, 408] width 84 height 17
checkbox input "true"
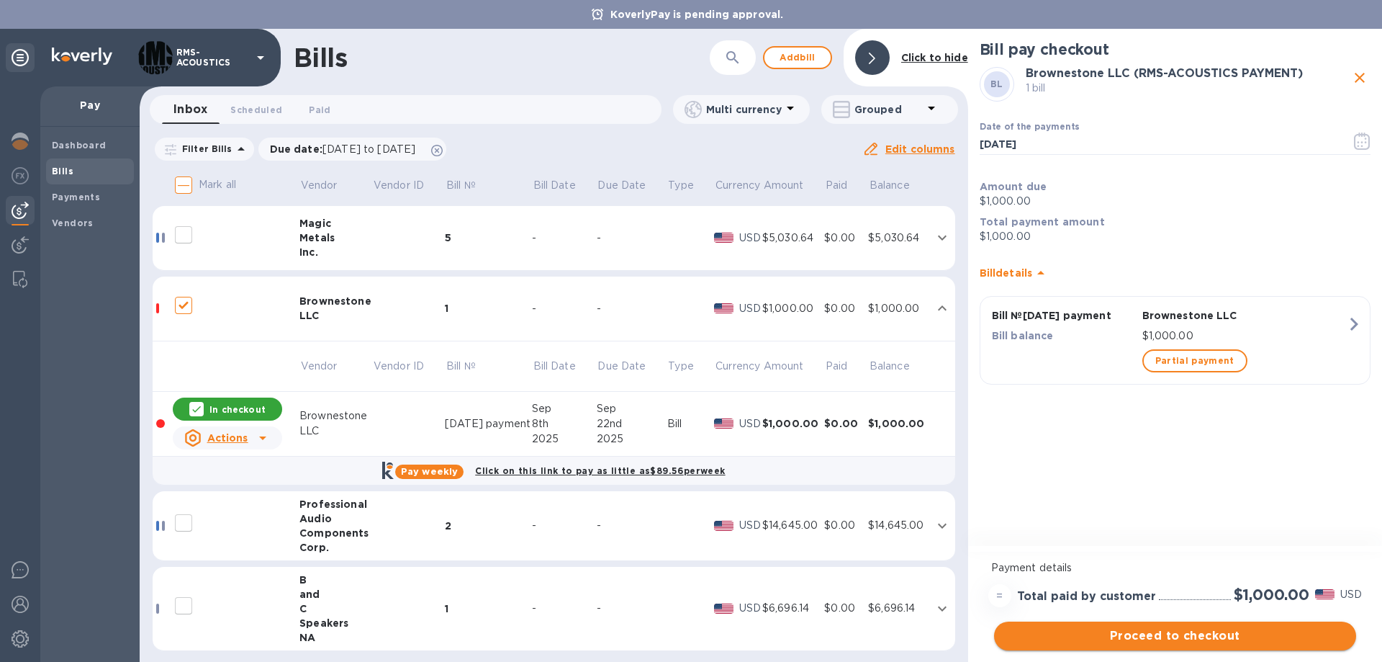
click at [1128, 629] on span "Proceed to checkout" at bounding box center [1175, 635] width 339 height 17
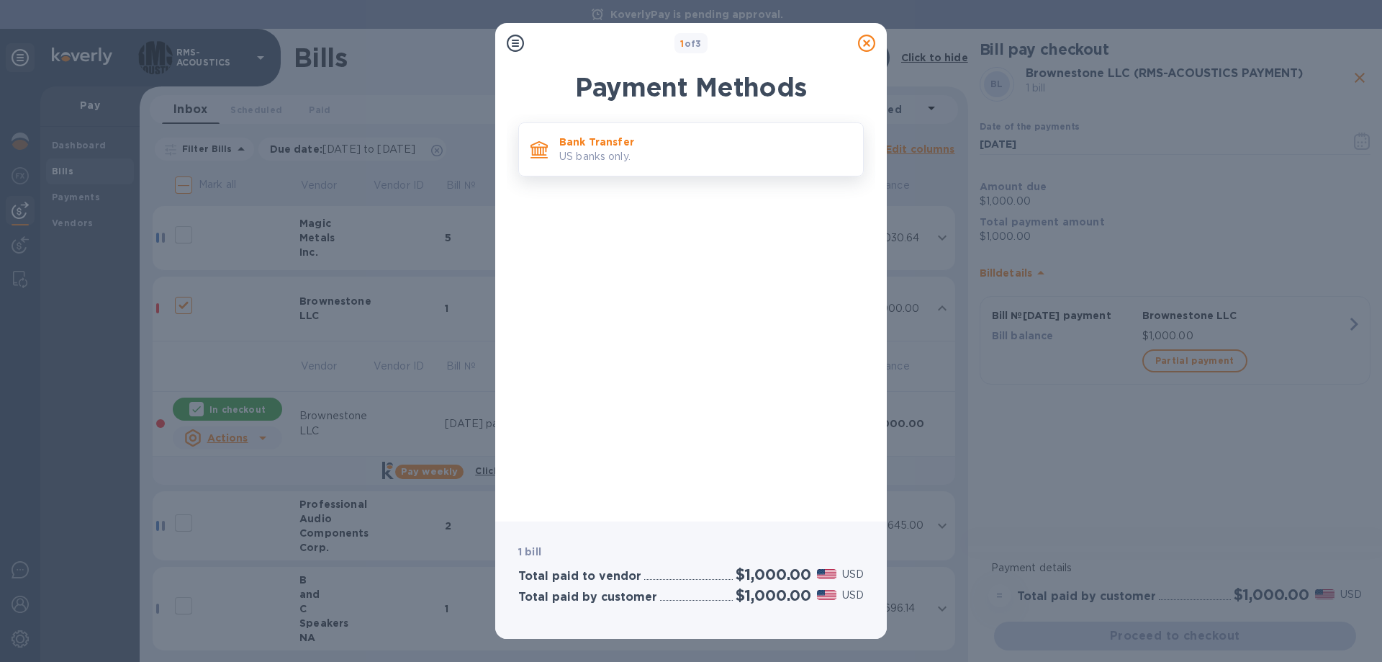
click at [632, 128] on div "Bank Transfer US banks only." at bounding box center [691, 149] width 346 height 54
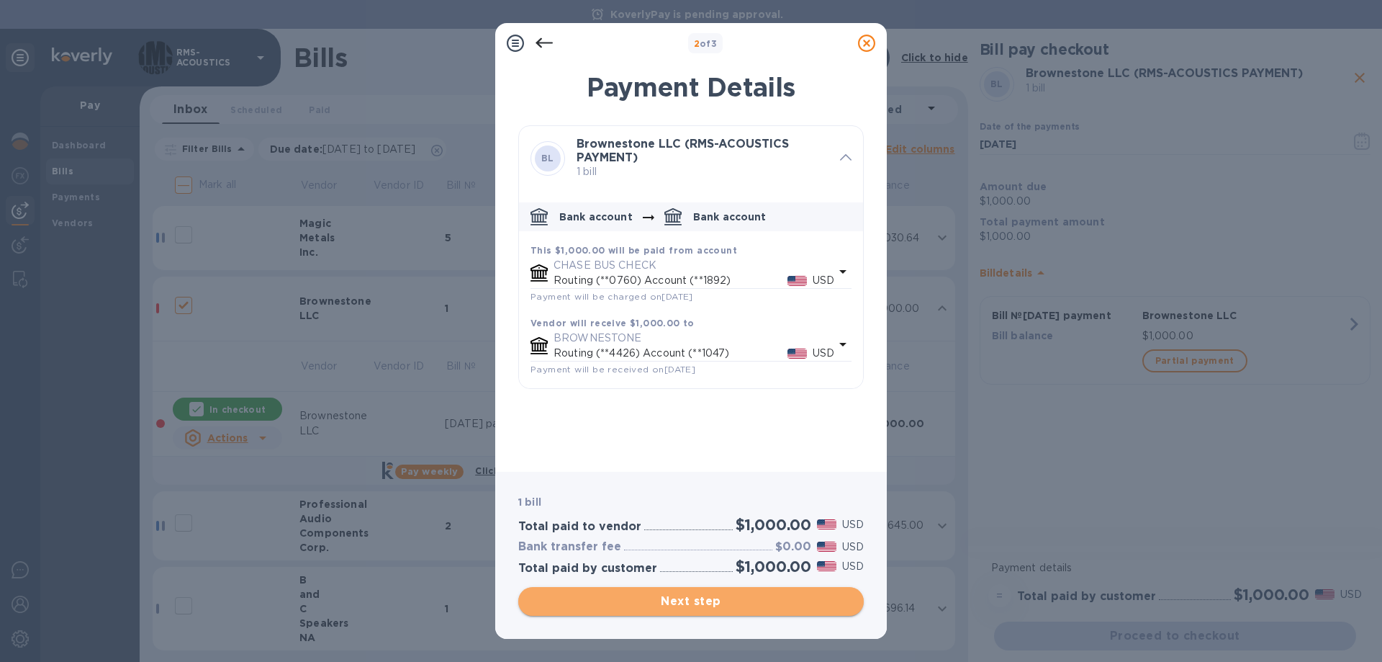
click at [798, 608] on span "Next step" at bounding box center [691, 601] width 323 height 17
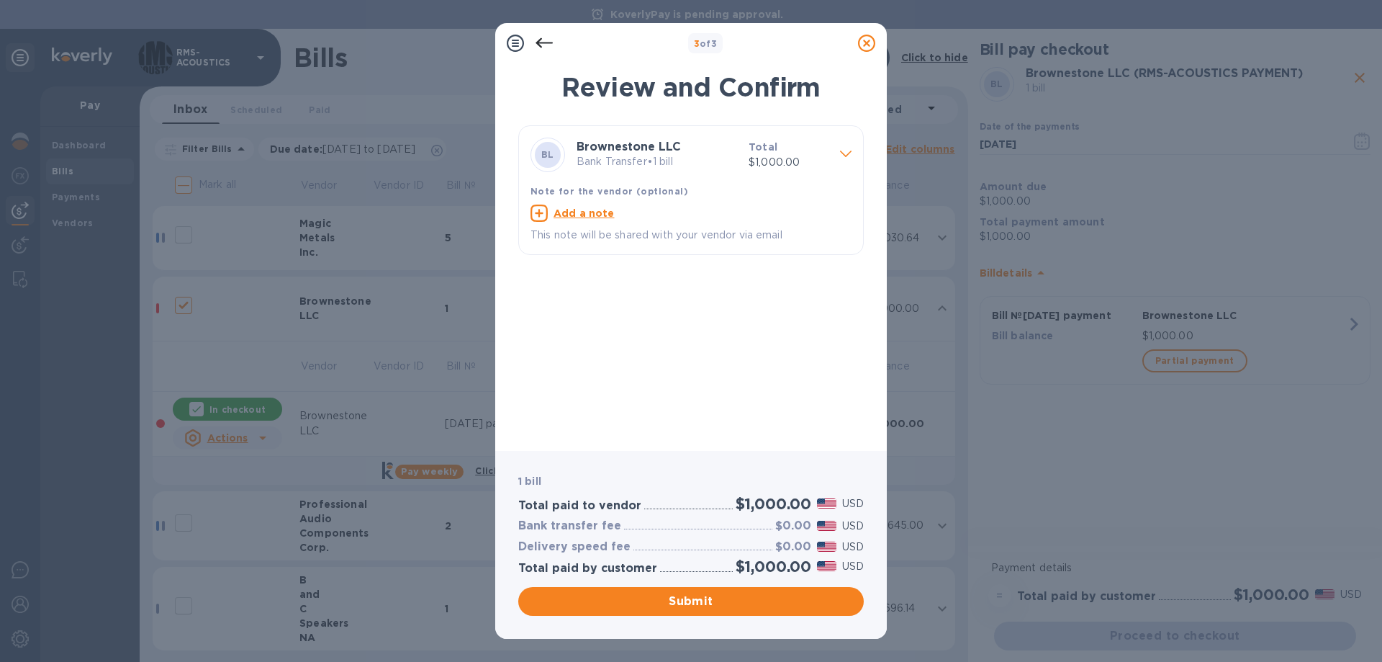
drag, startPoint x: 724, startPoint y: 603, endPoint x: 732, endPoint y: 600, distance: 8.7
click at [726, 602] on span "Submit" at bounding box center [691, 601] width 323 height 17
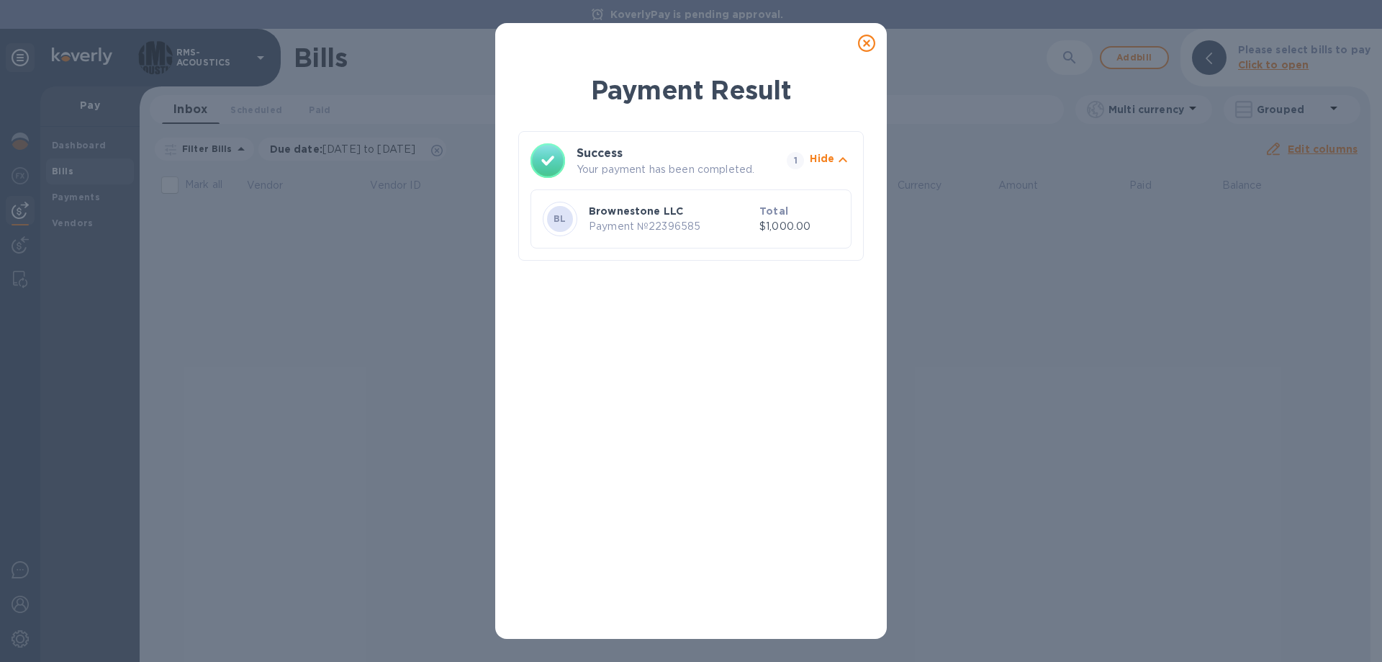
click at [868, 37] on icon at bounding box center [866, 43] width 17 height 17
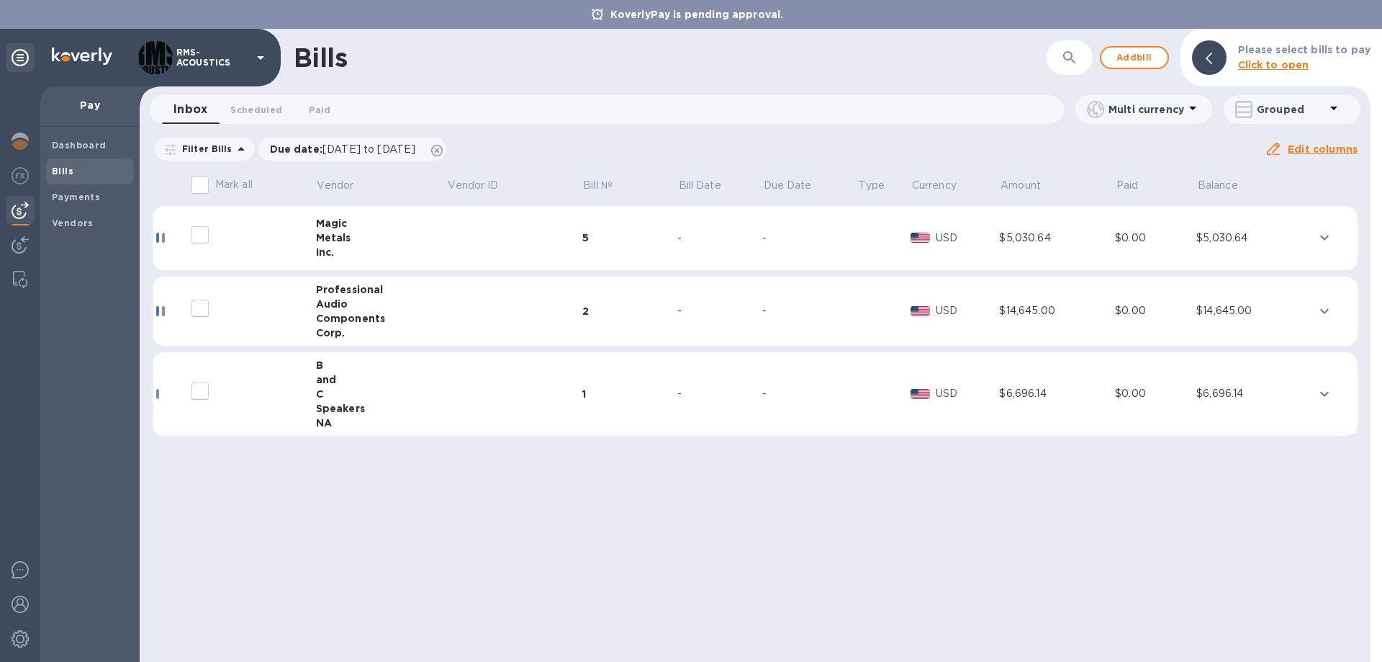
click at [809, 485] on div "Bills ​ Add bill Please select bills to pay Click to open Inbox 0 Scheduled 0 P…" at bounding box center [755, 345] width 1231 height 633
click at [564, 147] on div "Filter Bills Due date : [DATE] to [DATE] Amount Paid Balance" at bounding box center [709, 148] width 1112 height 27
click at [89, 141] on b "Dashboard" at bounding box center [79, 145] width 55 height 11
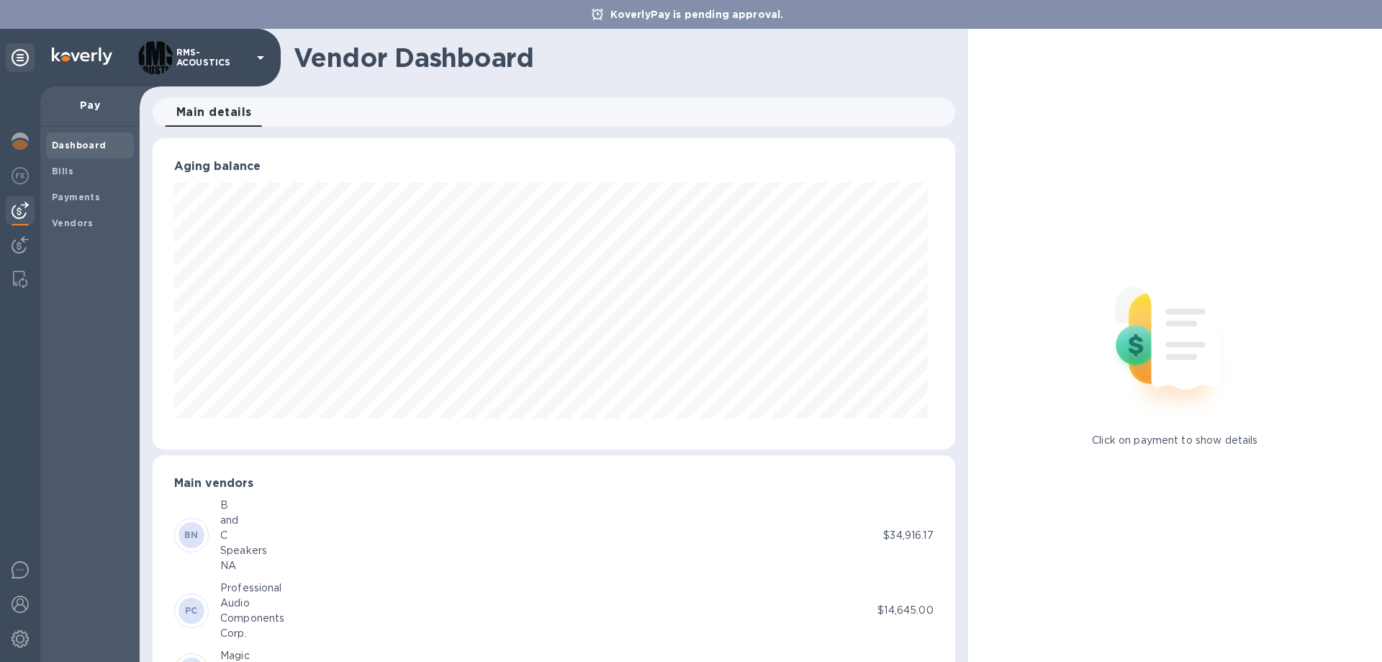
scroll to position [311, 796]
click at [17, 136] on img at bounding box center [20, 140] width 17 height 17
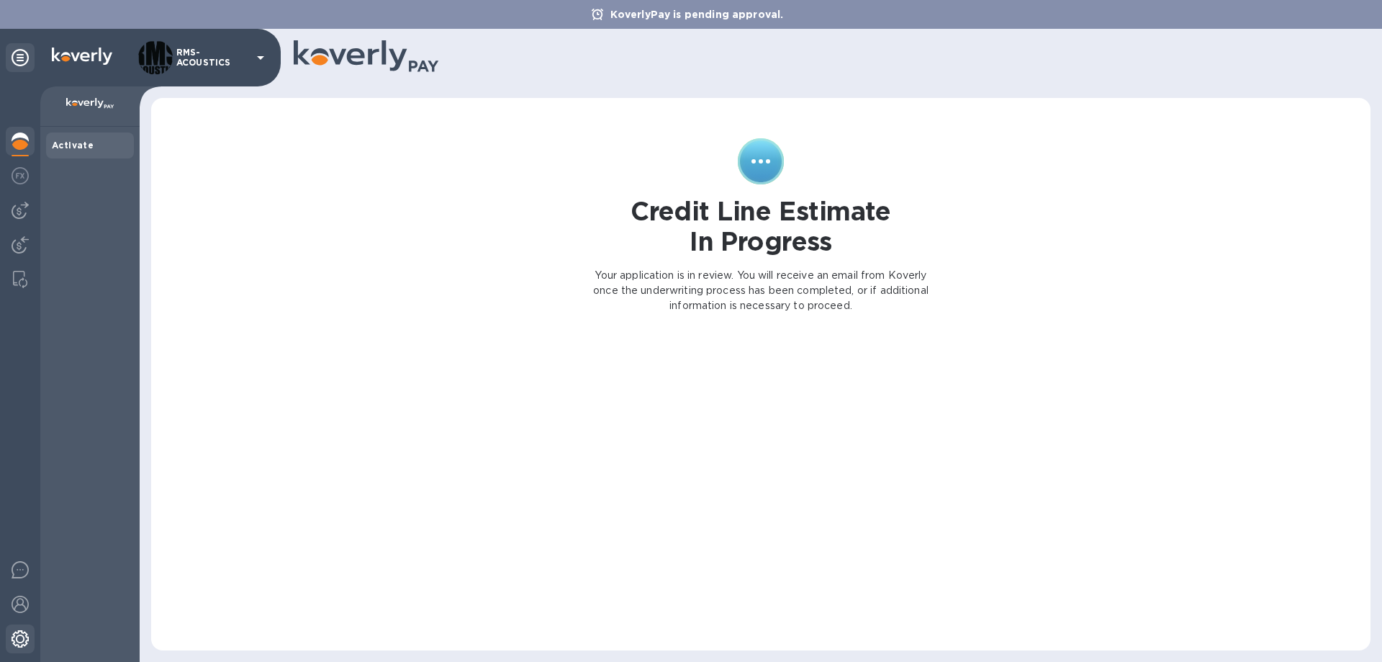
click at [30, 642] on div at bounding box center [20, 640] width 29 height 32
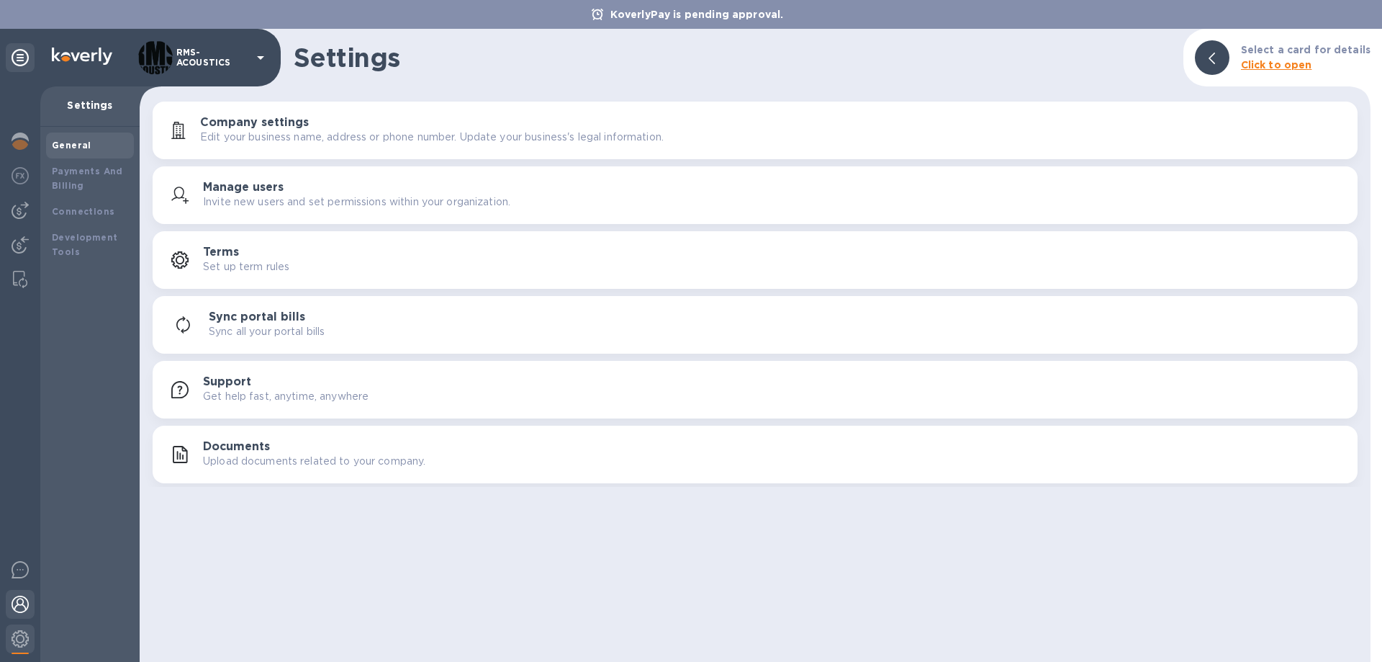
click at [6, 608] on div at bounding box center [20, 606] width 29 height 32
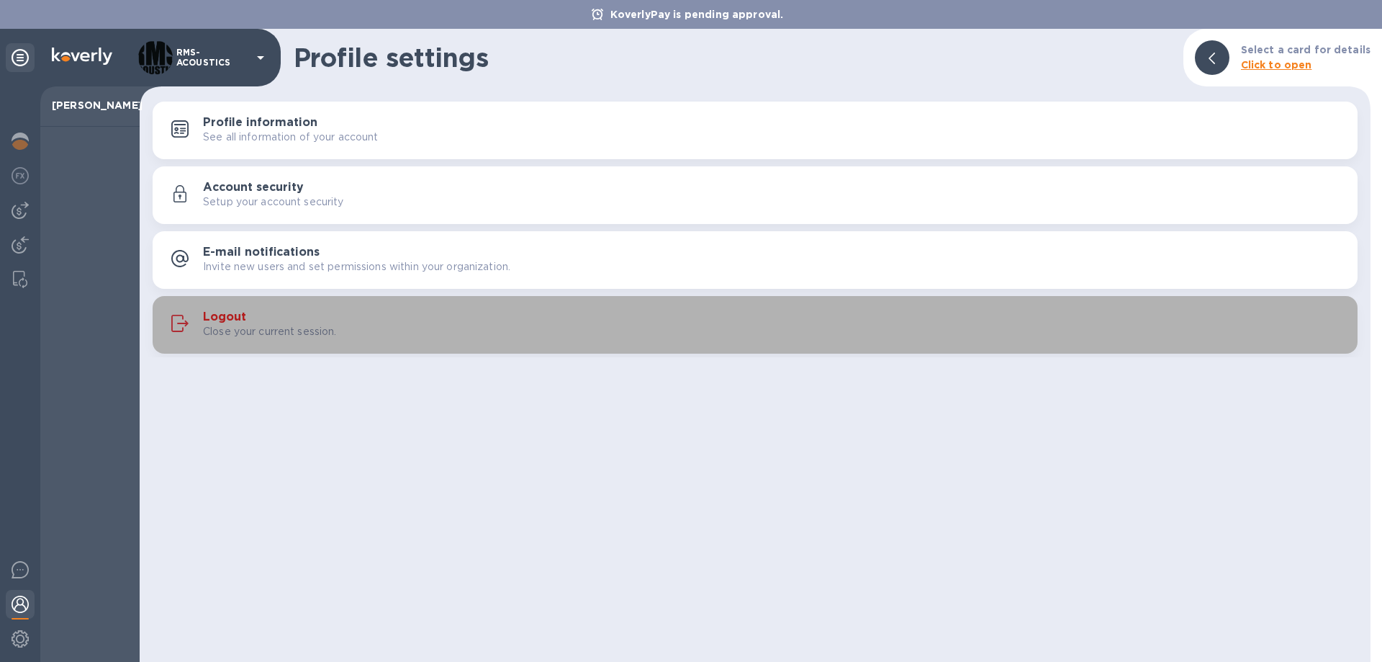
click at [247, 326] on p "Close your current session." at bounding box center [270, 331] width 134 height 15
